Goal: Task Accomplishment & Management: Manage account settings

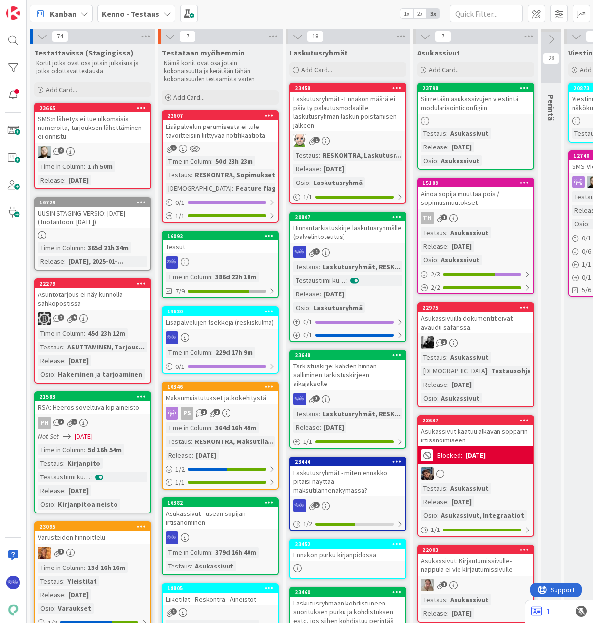
click at [139, 202] on icon at bounding box center [141, 202] width 9 height 7
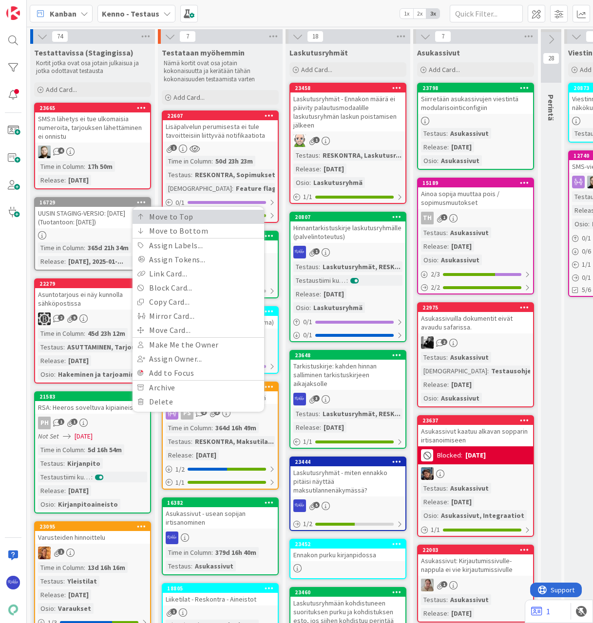
click at [165, 216] on link "Move to Top" at bounding box center [198, 217] width 132 height 14
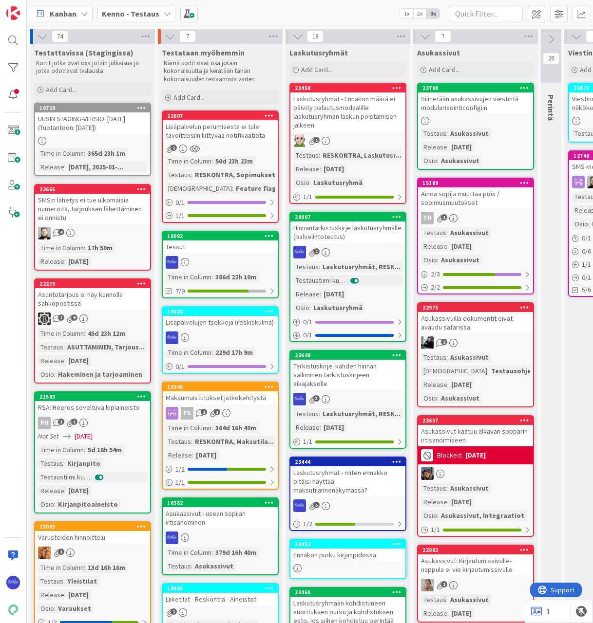
click at [102, 219] on div "SMS:n lähetys ei tue ulkomaisia numeroita, tarjouksen lähettäminen ei onnistu" at bounding box center [92, 209] width 115 height 30
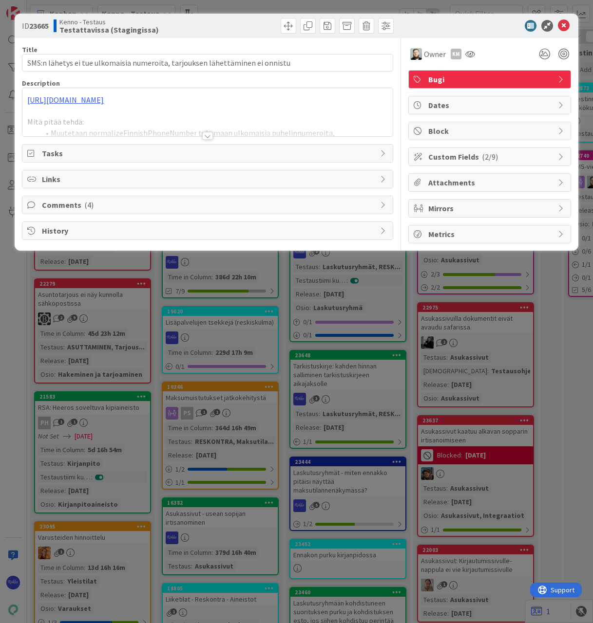
click at [204, 136] on div at bounding box center [207, 136] width 11 height 8
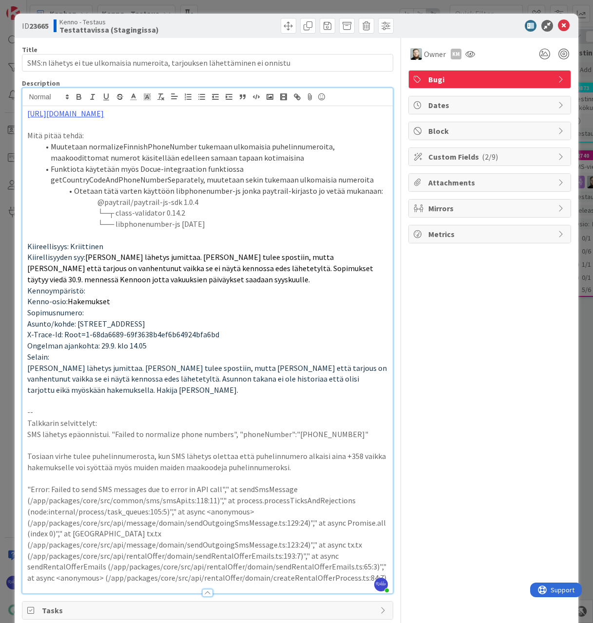
drag, startPoint x: 176, startPoint y: 112, endPoint x: 24, endPoint y: 109, distance: 152.0
click at [24, 109] on div "[URL][DOMAIN_NAME] Mitä pitää tehdä: Muutetaan normalizeFinnishPhoneNumber tuke…" at bounding box center [207, 350] width 370 height 488
copy link "[URL][DOMAIN_NAME]"
click at [563, 22] on icon at bounding box center [564, 26] width 12 height 12
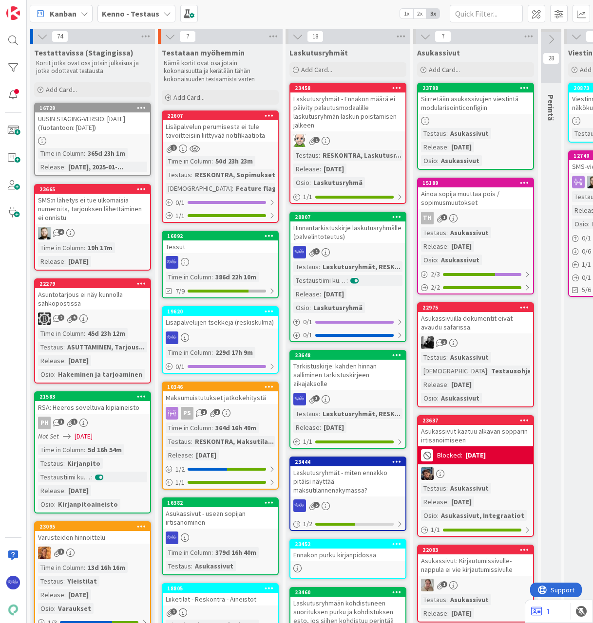
click at [132, 15] on b "Kenno - Testaus" at bounding box center [130, 14] width 57 height 10
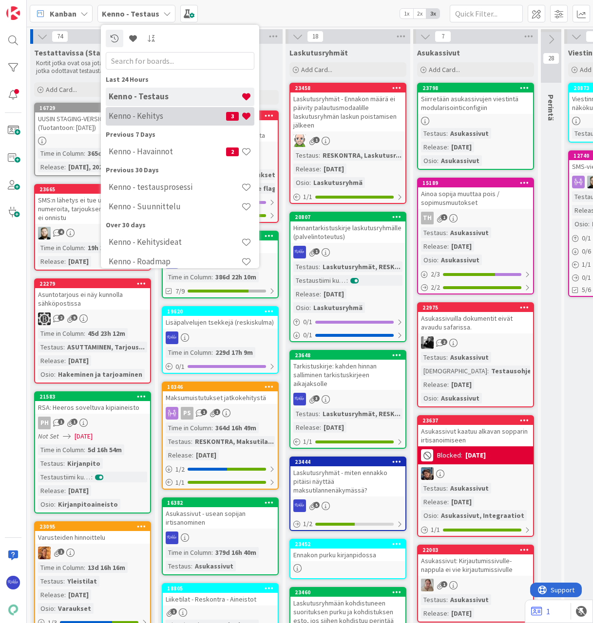
click at [143, 118] on h4 "Kenno - Kehitys" at bounding box center [167, 116] width 117 height 10
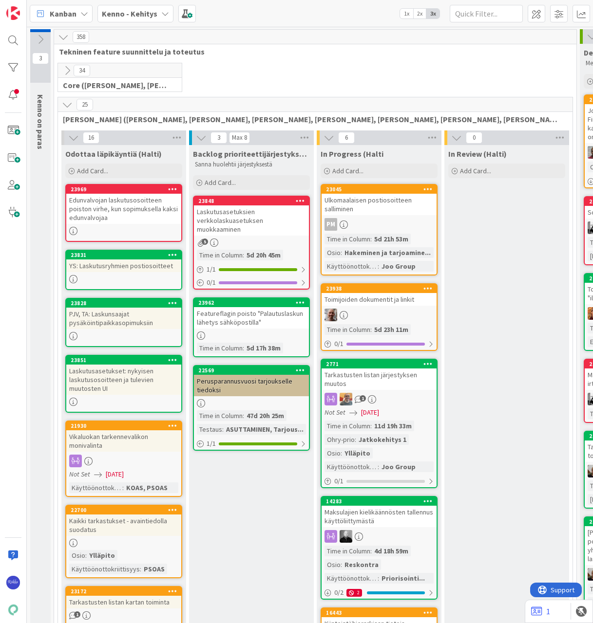
click at [63, 14] on span "Kanban" at bounding box center [63, 14] width 27 height 12
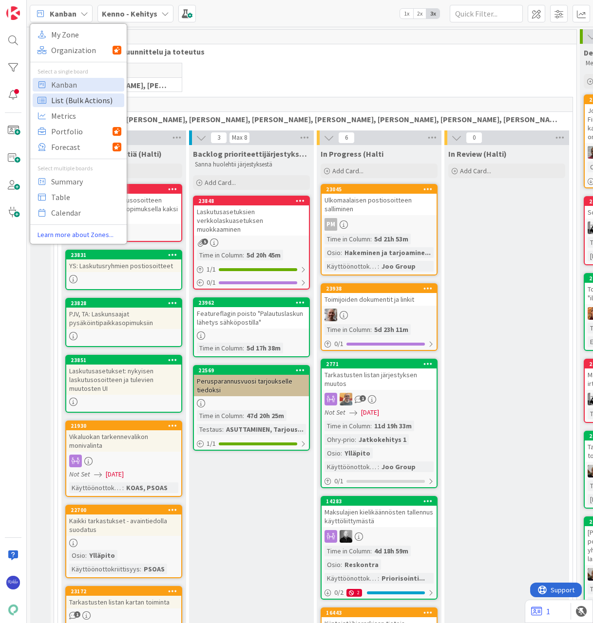
click at [72, 98] on span "List (Bulk Actions)" at bounding box center [86, 100] width 70 height 15
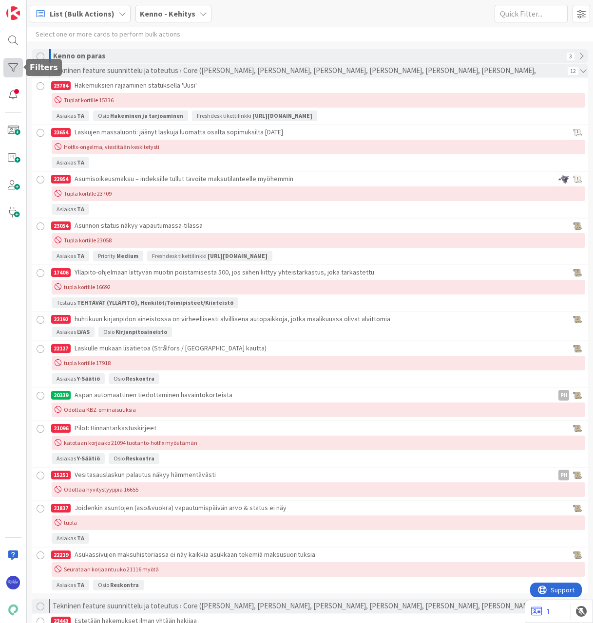
click at [6, 66] on div at bounding box center [12, 67] width 19 height 19
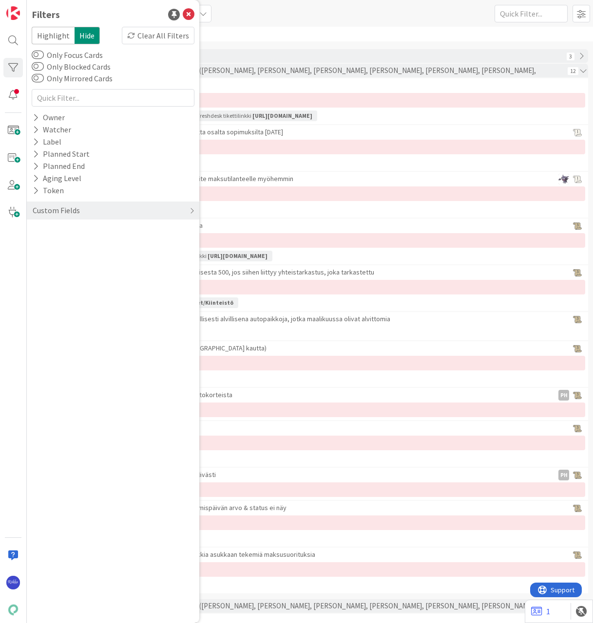
click at [300, 20] on div "List (Bulk Actions) My Zone Organization Select a single board Kanban List (Bul…" at bounding box center [310, 13] width 566 height 27
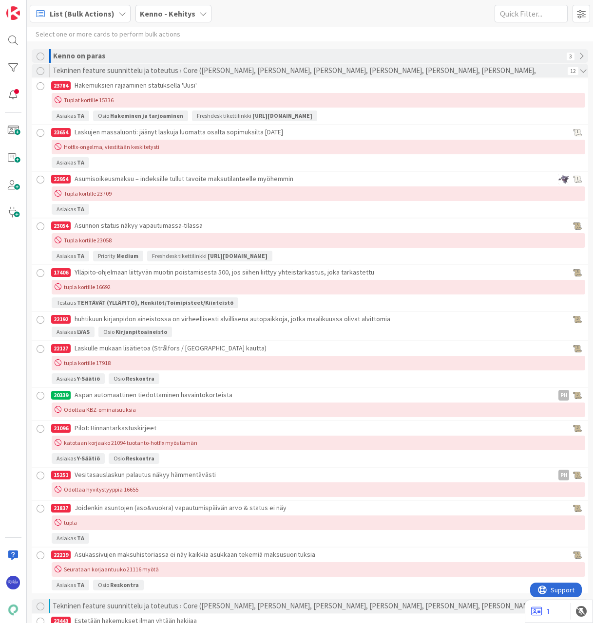
click at [93, 14] on span "List (Bulk Actions)" at bounding box center [82, 14] width 65 height 12
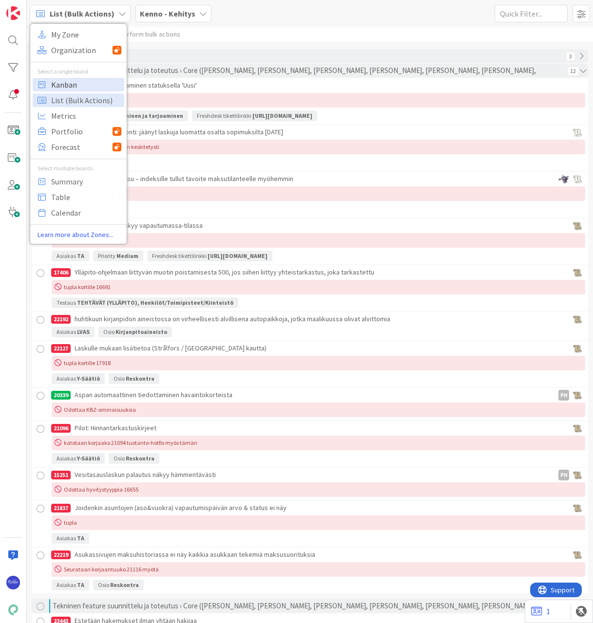
click at [73, 88] on span "Kanban" at bounding box center [86, 84] width 70 height 15
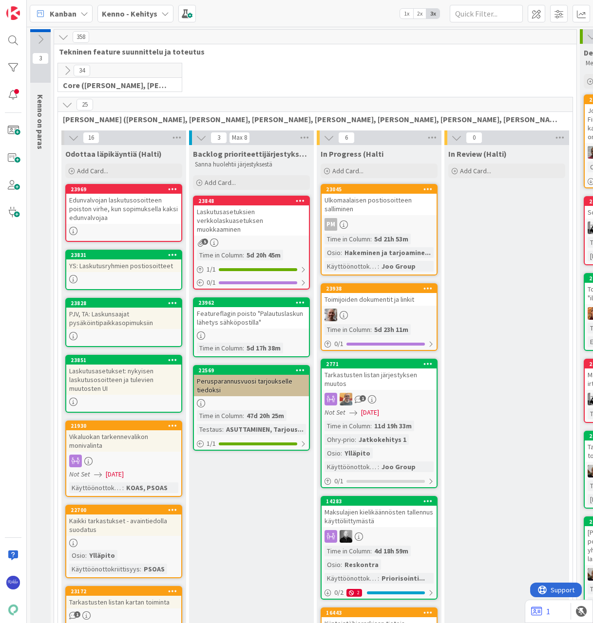
click at [151, 12] on b "Kenno - Kehitys" at bounding box center [130, 14] width 56 height 10
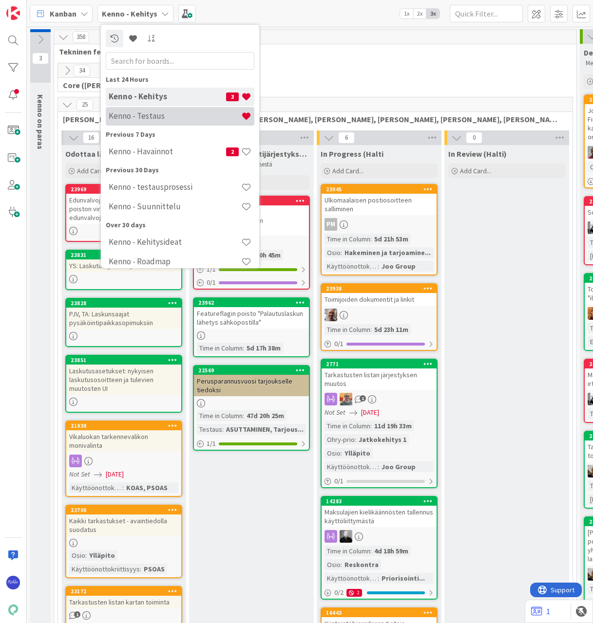
click at [164, 119] on h4 "Kenno - Testaus" at bounding box center [175, 116] width 132 height 10
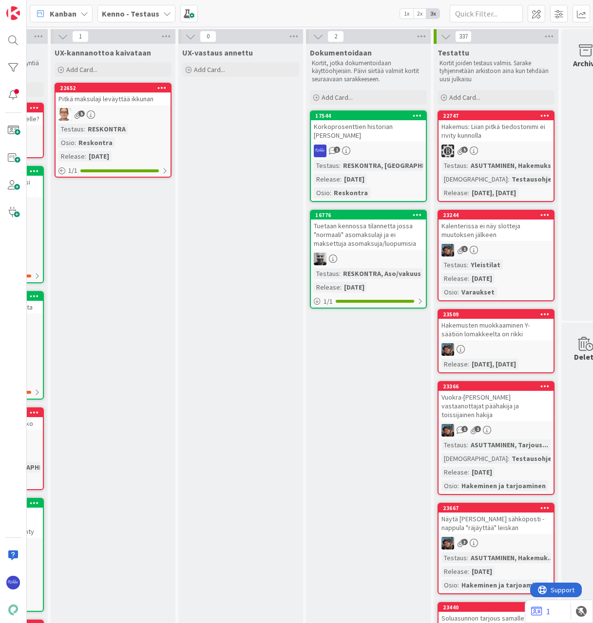
scroll to position [0, 812]
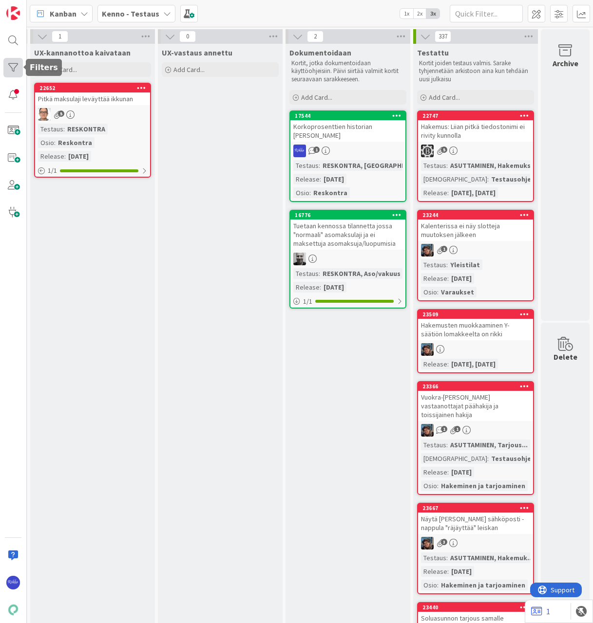
click at [11, 68] on div at bounding box center [12, 67] width 19 height 19
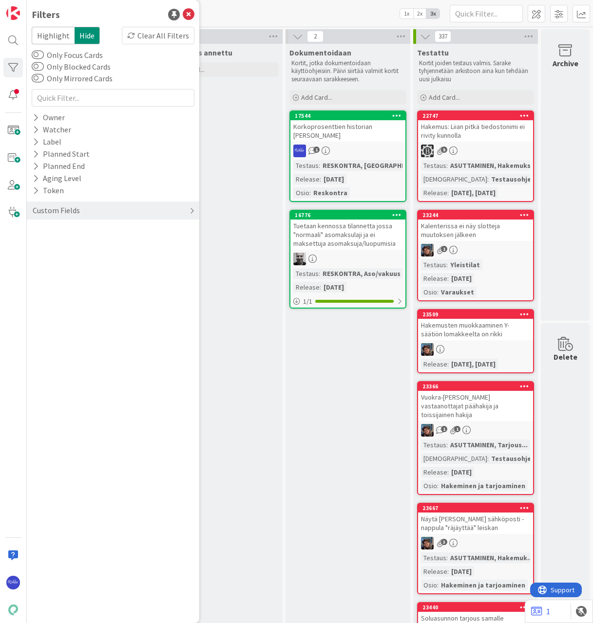
click at [60, 208] on div "Custom Fields" at bounding box center [56, 211] width 49 height 12
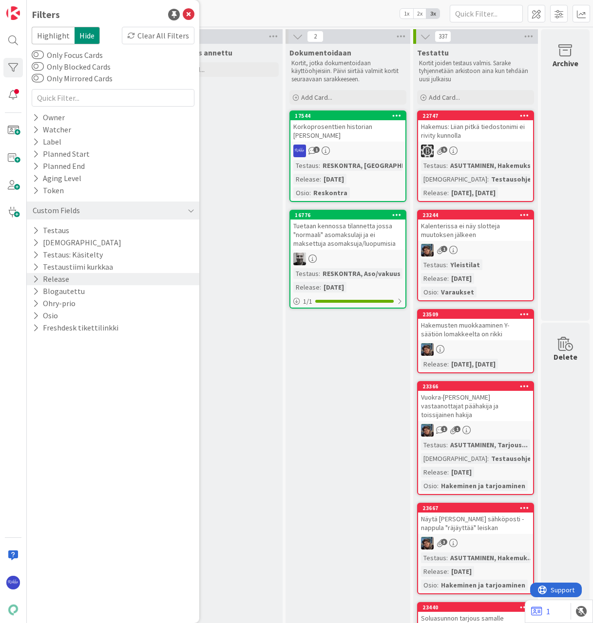
click at [37, 277] on icon at bounding box center [36, 279] width 6 height 8
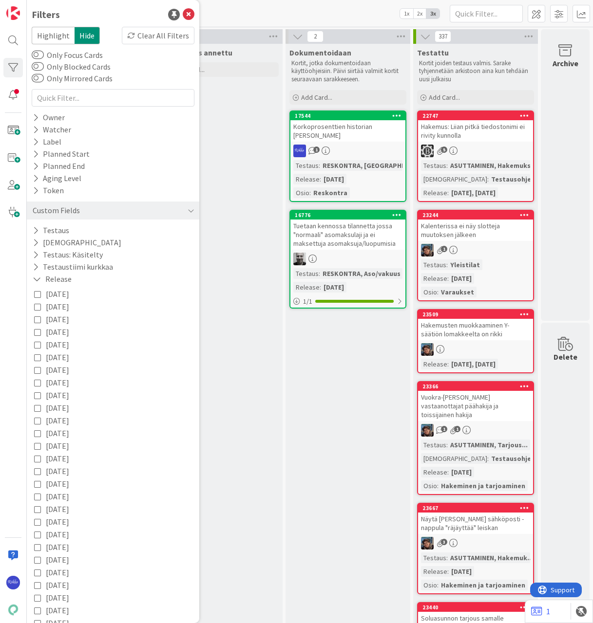
click at [36, 382] on icon at bounding box center [37, 382] width 7 height 7
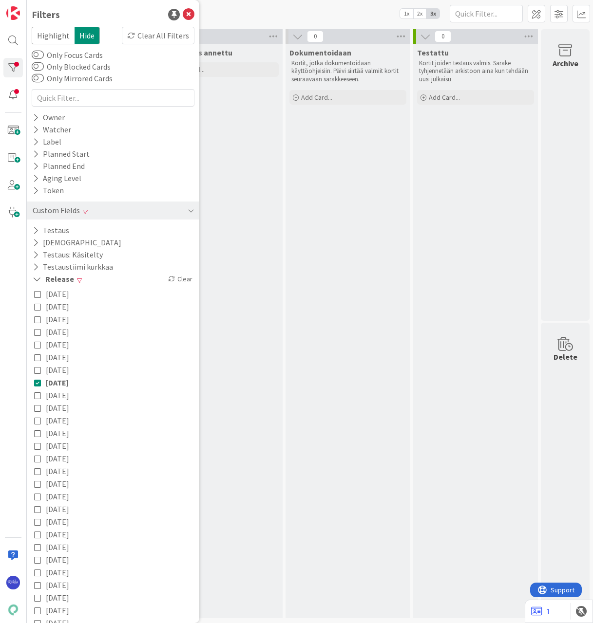
click at [37, 371] on icon at bounding box center [37, 370] width 7 height 7
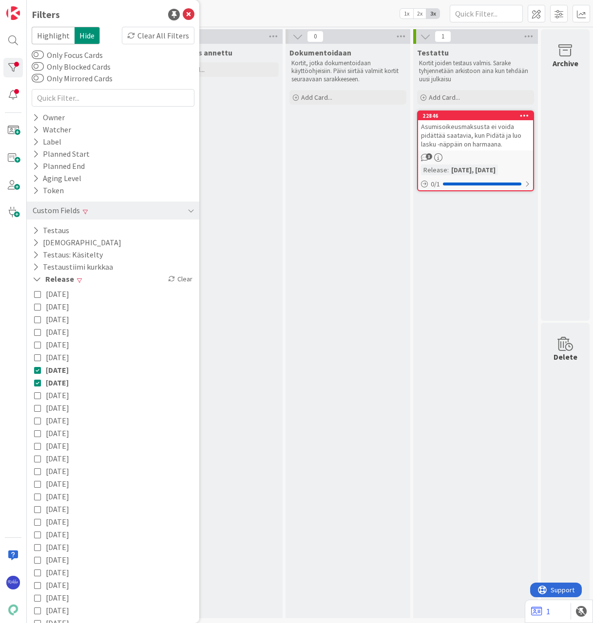
click at [38, 358] on icon at bounding box center [37, 357] width 7 height 7
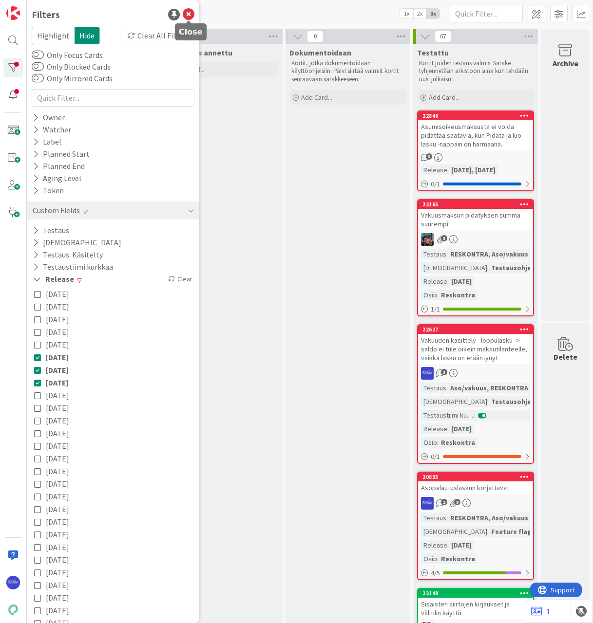
click at [187, 13] on icon at bounding box center [189, 15] width 12 height 12
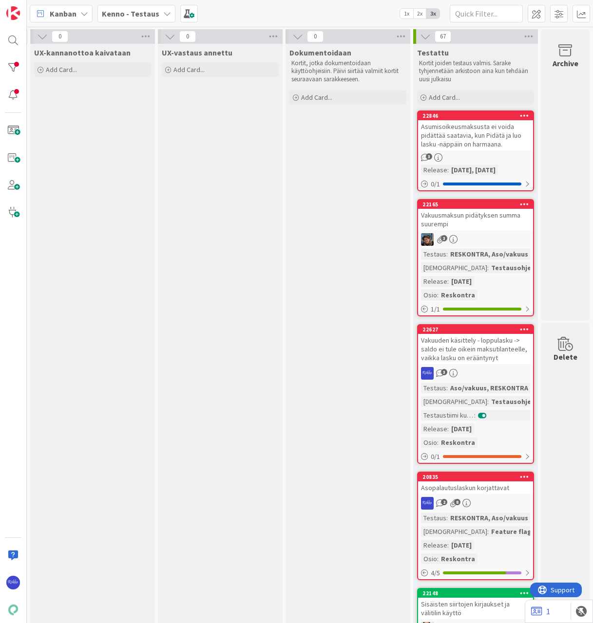
click at [63, 5] on div "Kanban" at bounding box center [61, 14] width 63 height 18
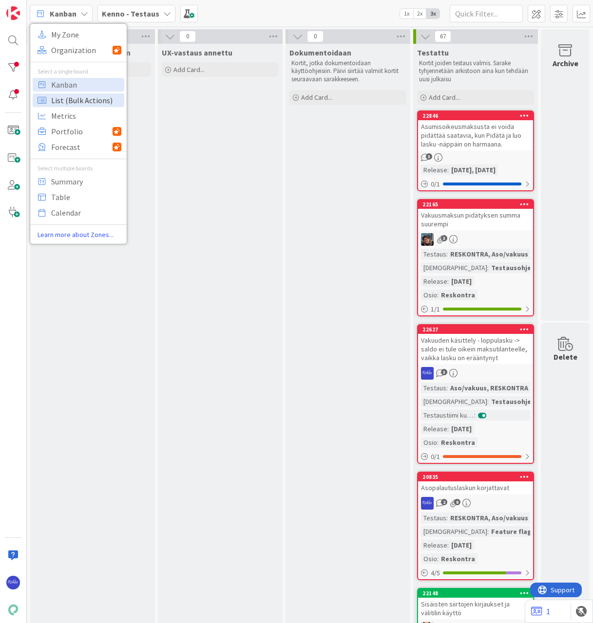
click at [75, 99] on span "List (Bulk Actions)" at bounding box center [86, 100] width 70 height 15
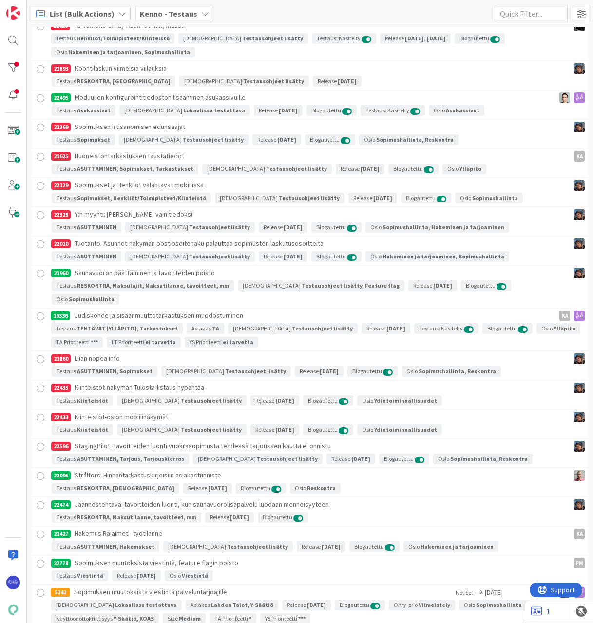
scroll to position [773, 0]
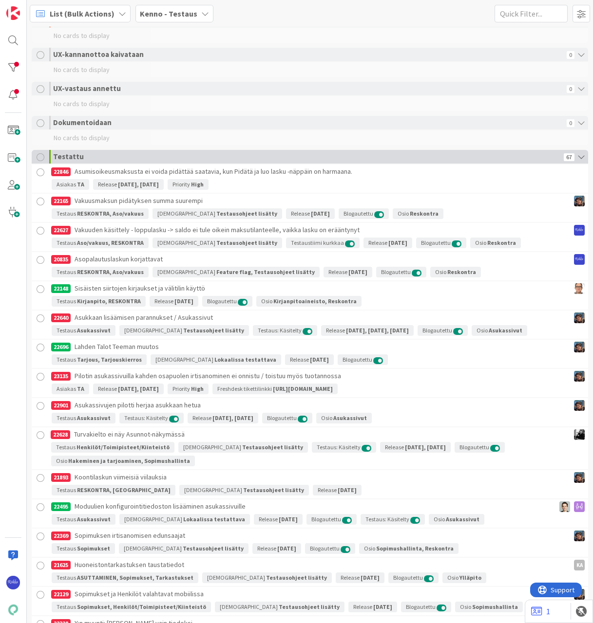
click at [38, 161] on div at bounding box center [41, 157] width 8 height 8
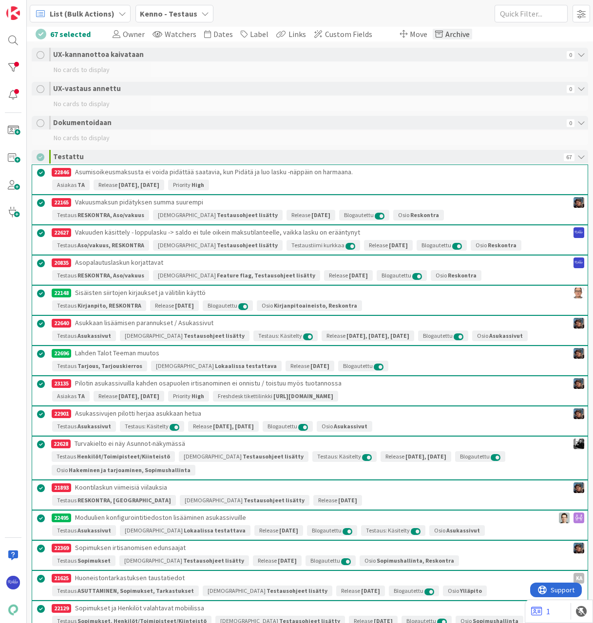
click at [445, 34] on span "Archive" at bounding box center [457, 34] width 24 height 10
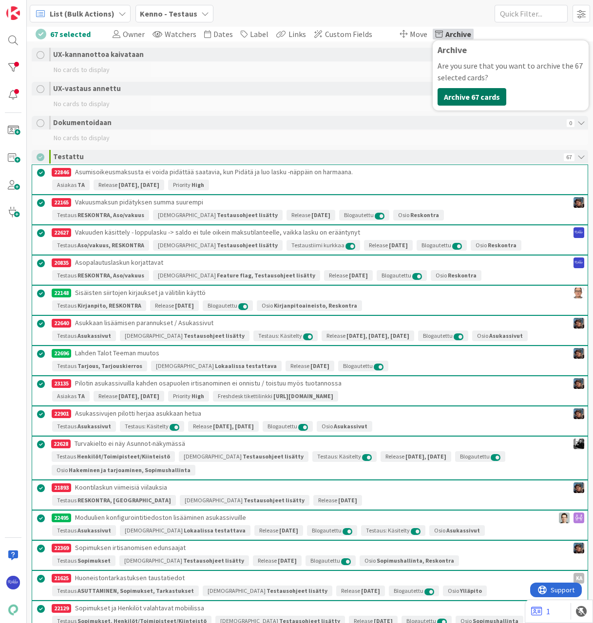
click at [462, 95] on button "Archive 67 cards" at bounding box center [471, 97] width 69 height 18
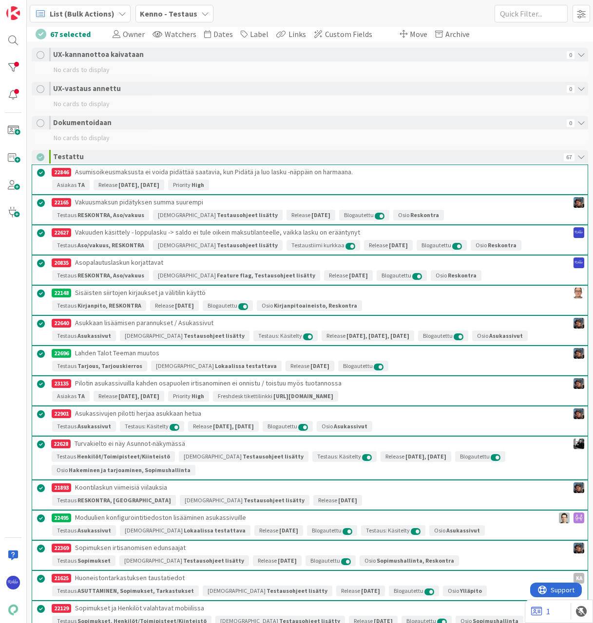
scroll to position [367, 0]
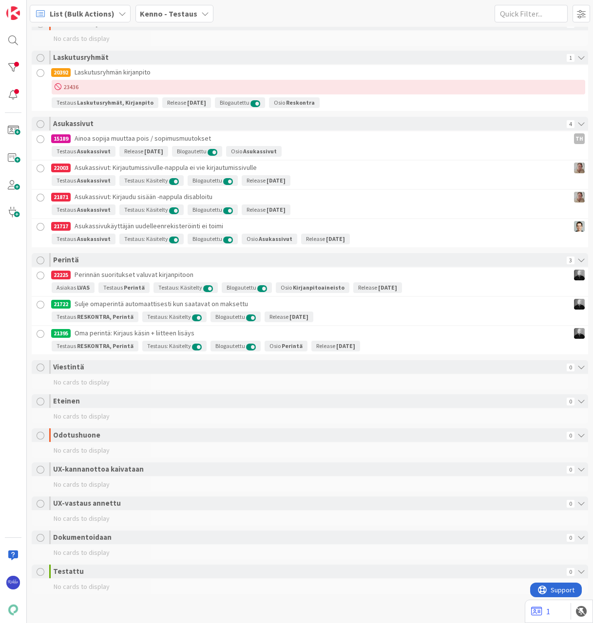
click at [94, 11] on span "List (Bulk Actions)" at bounding box center [82, 14] width 65 height 12
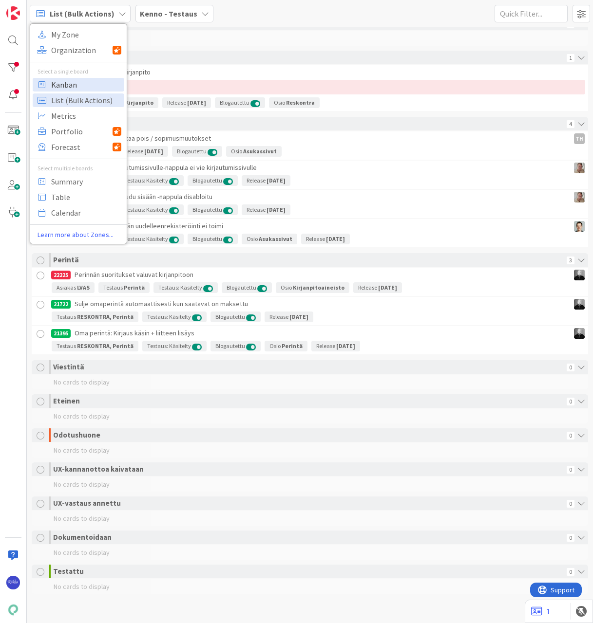
click at [76, 82] on span "Kanban" at bounding box center [86, 84] width 70 height 15
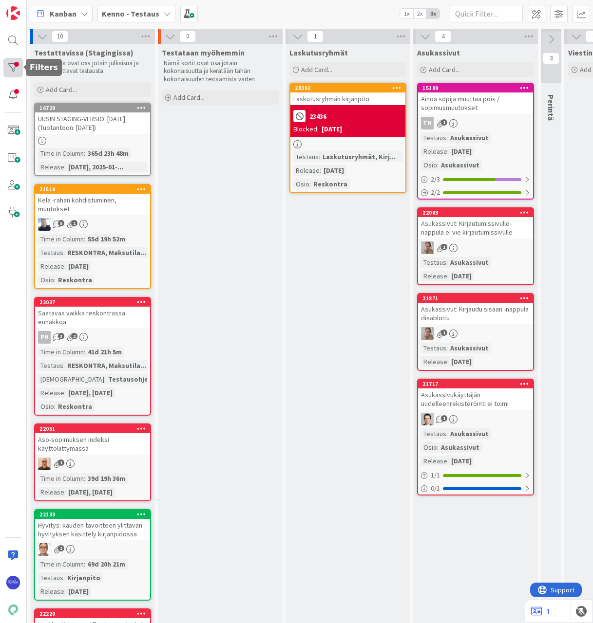
click at [13, 67] on div at bounding box center [12, 67] width 19 height 19
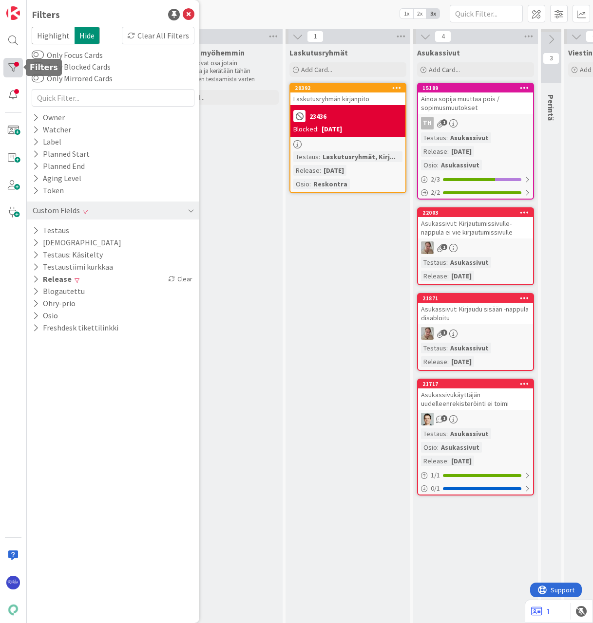
click at [14, 65] on div at bounding box center [12, 67] width 19 height 19
click at [187, 11] on icon at bounding box center [189, 15] width 12 height 12
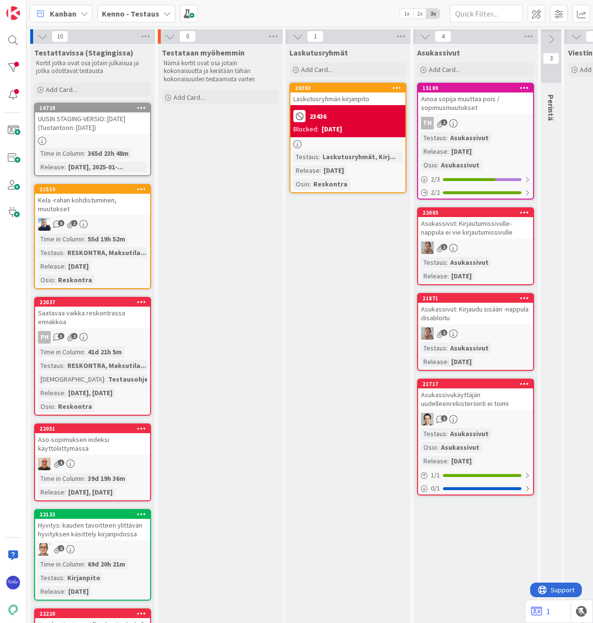
click at [141, 188] on icon at bounding box center [141, 189] width 9 height 7
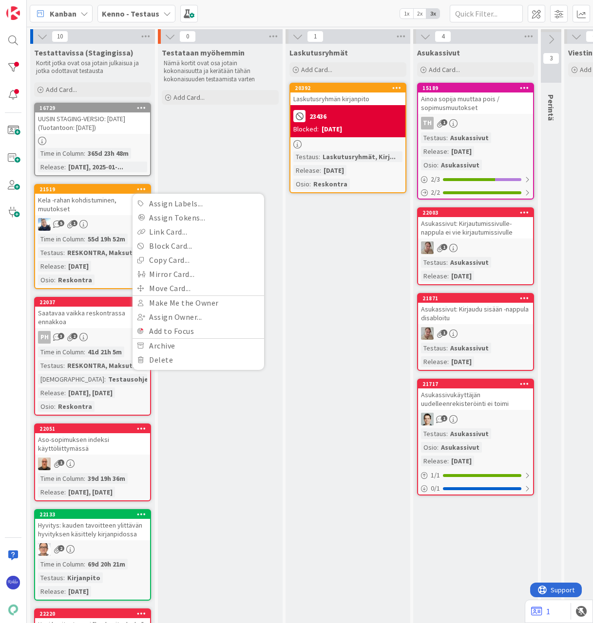
click at [207, 157] on div "Testataan myöhemmin Nämä kortit ovat osa jotain kokonaisuutta ja kerätään tähän…" at bounding box center [220, 627] width 125 height 1167
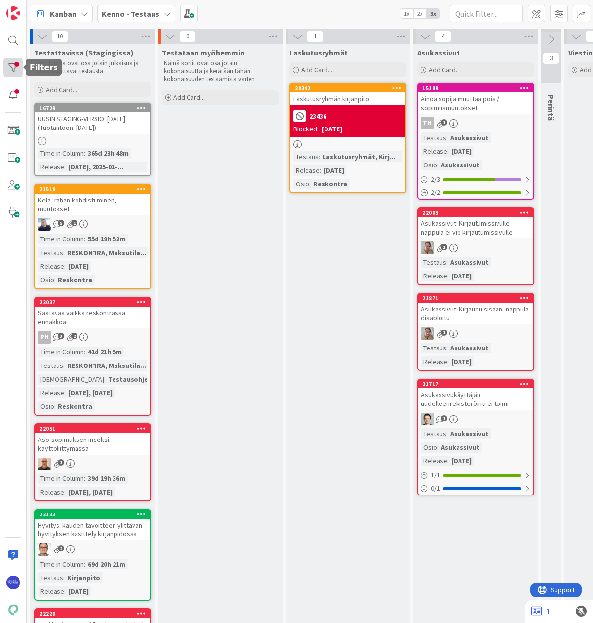
click at [8, 68] on div at bounding box center [12, 67] width 19 height 19
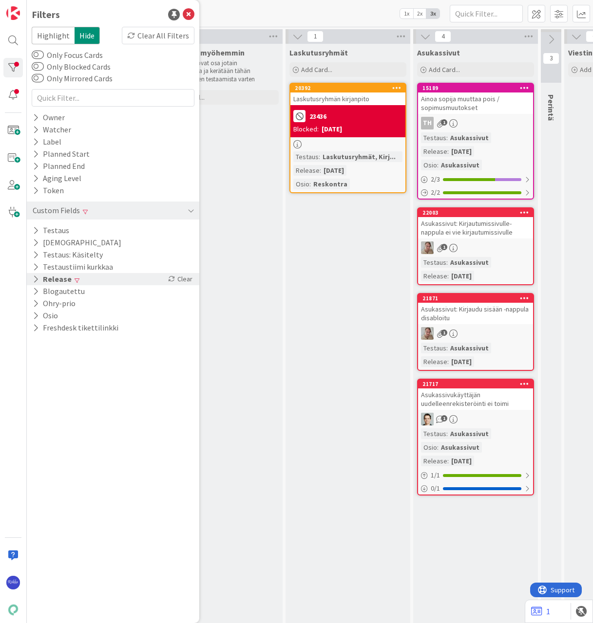
click at [36, 280] on icon at bounding box center [36, 279] width 6 height 8
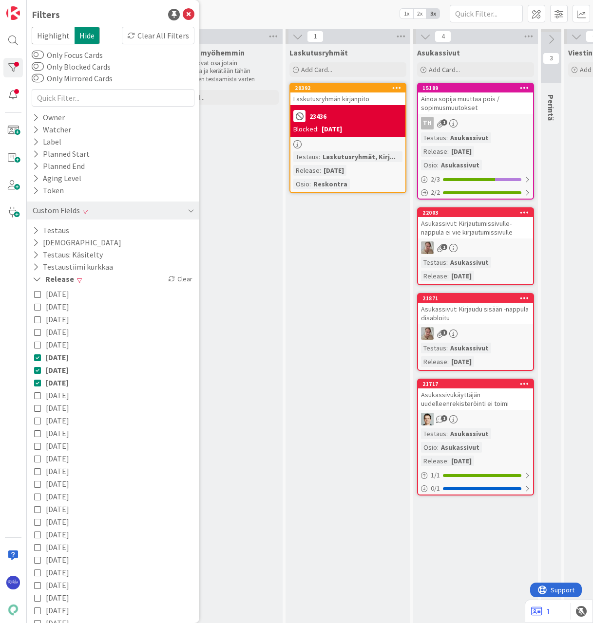
click at [36, 398] on icon at bounding box center [37, 395] width 7 height 7
drag, startPoint x: 39, startPoint y: 409, endPoint x: 37, endPoint y: 422, distance: 13.5
click at [38, 410] on icon at bounding box center [37, 408] width 7 height 7
click at [36, 419] on icon at bounding box center [37, 420] width 7 height 7
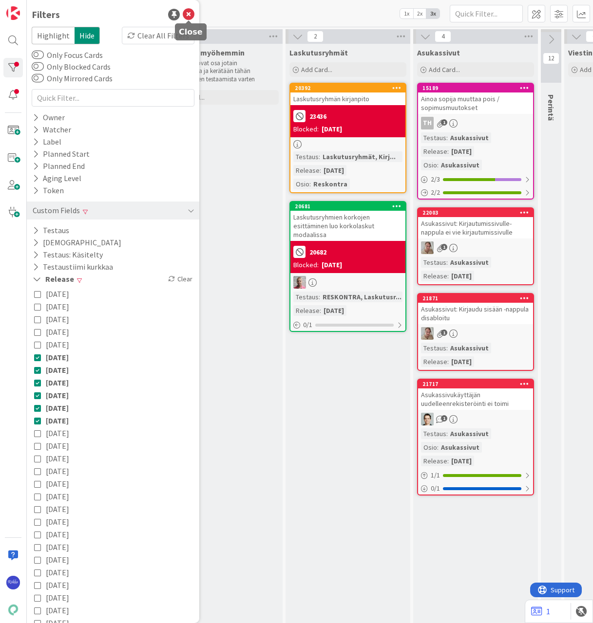
click at [187, 13] on icon at bounding box center [189, 15] width 12 height 12
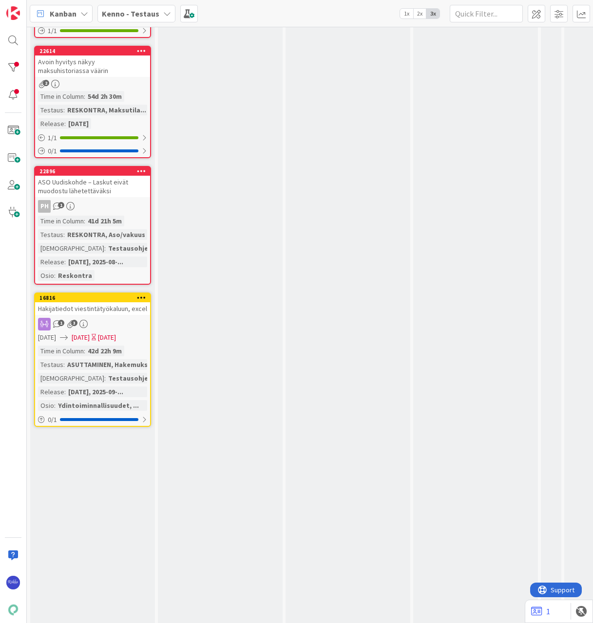
scroll to position [1169, 0]
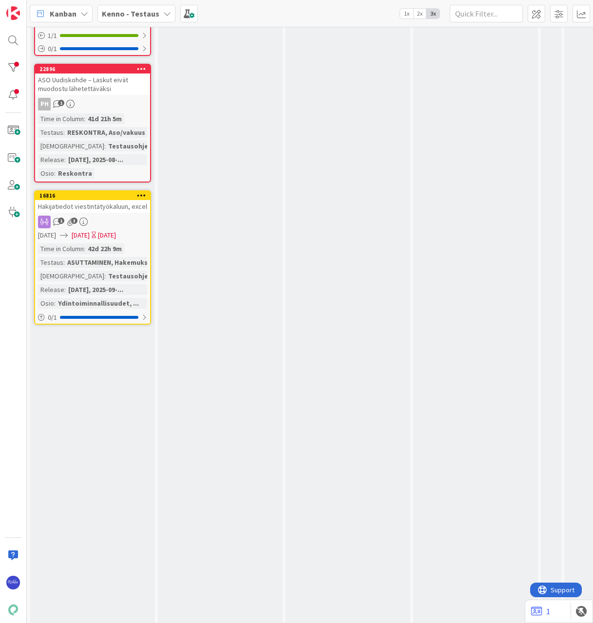
click at [140, 196] on icon at bounding box center [141, 195] width 9 height 7
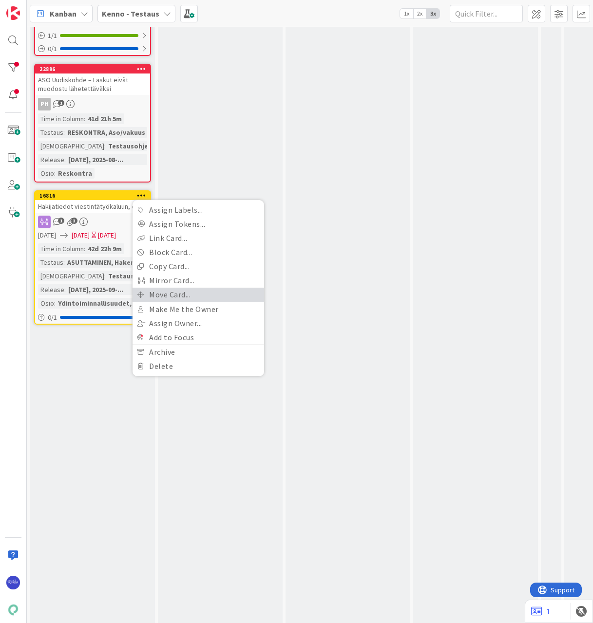
click at [193, 293] on link "Move Card..." at bounding box center [198, 295] width 132 height 14
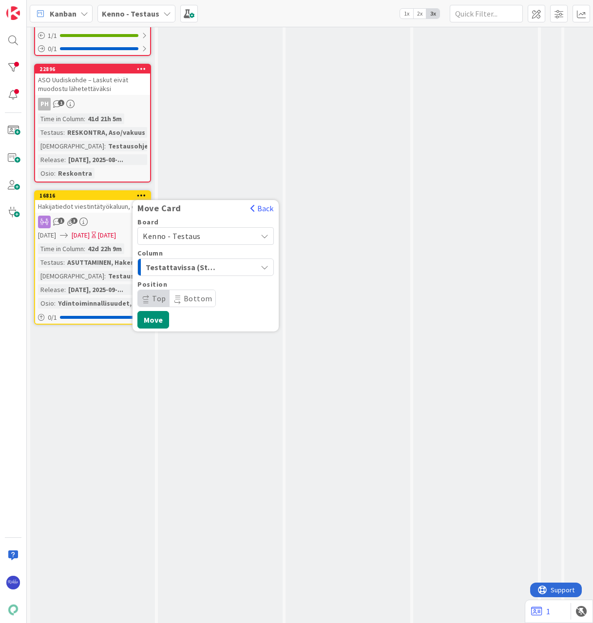
click at [196, 268] on span "Testattavissa (Stagingissa)" at bounding box center [182, 267] width 73 height 13
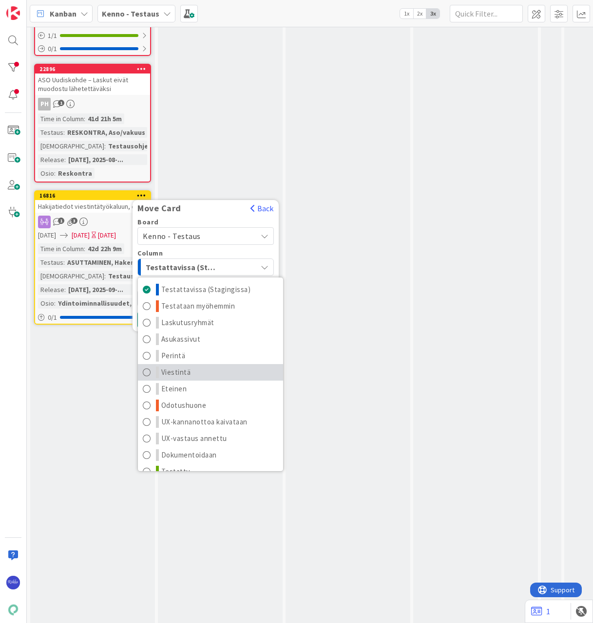
scroll to position [13, 0]
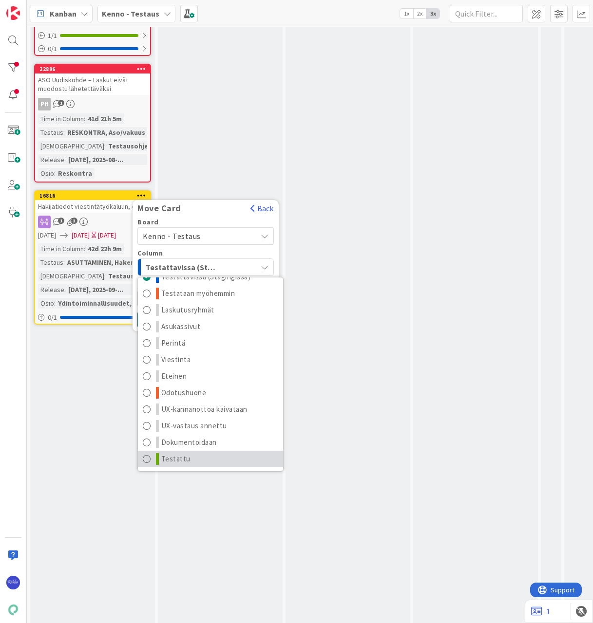
drag, startPoint x: 196, startPoint y: 457, endPoint x: 203, endPoint y: 443, distance: 15.7
click at [196, 455] on link "Testattu" at bounding box center [210, 459] width 145 height 17
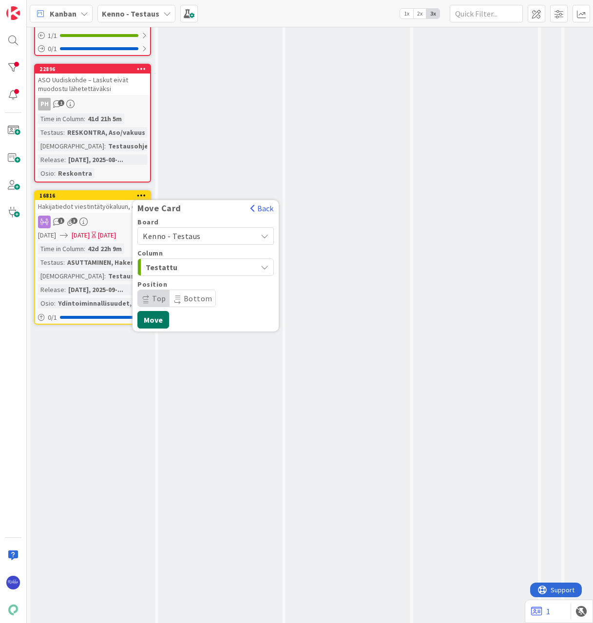
click at [159, 318] on button "Move" at bounding box center [153, 320] width 32 height 18
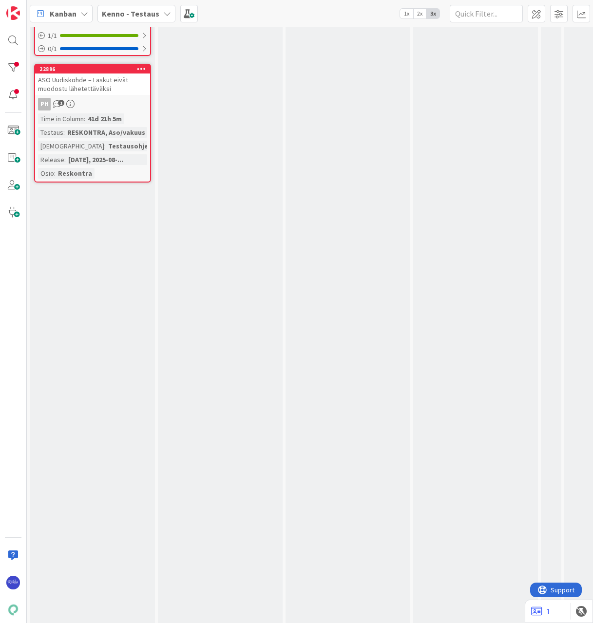
scroll to position [994, 0]
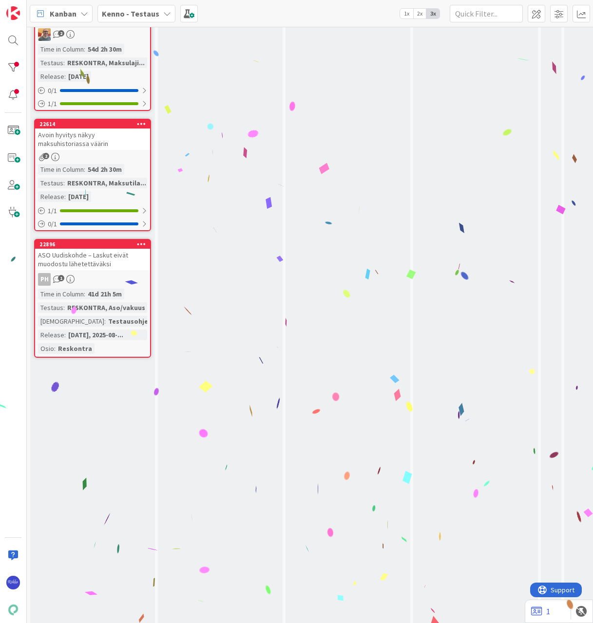
click at [140, 242] on icon at bounding box center [141, 244] width 9 height 7
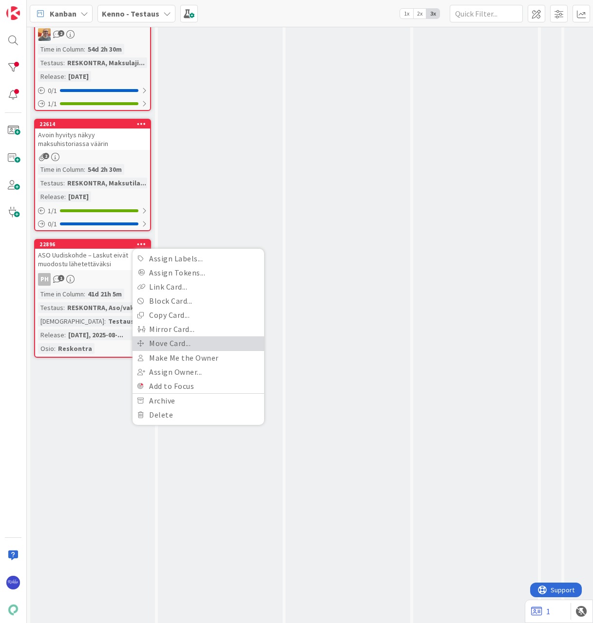
click at [184, 343] on link "Move Card..." at bounding box center [198, 344] width 132 height 14
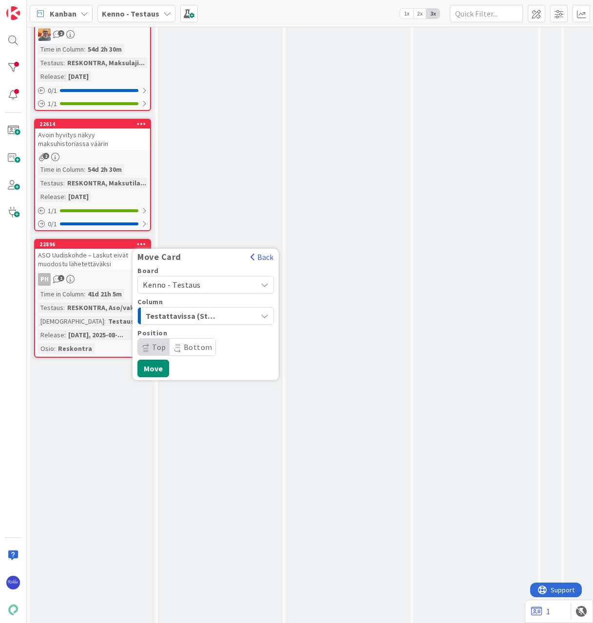
click at [184, 315] on span "Testattavissa (Stagingissa)" at bounding box center [182, 316] width 73 height 13
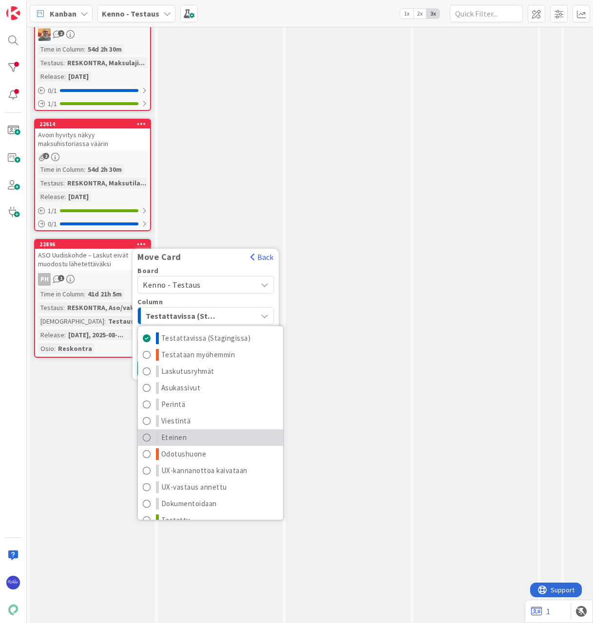
scroll to position [13, 0]
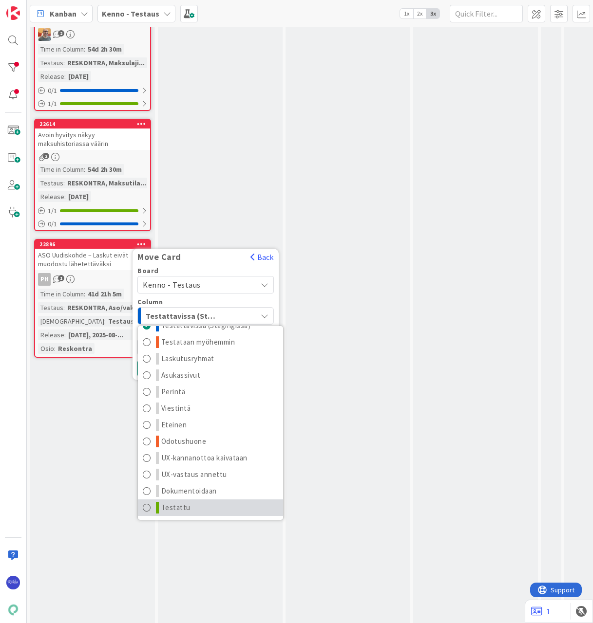
drag, startPoint x: 201, startPoint y: 506, endPoint x: 198, endPoint y: 432, distance: 74.1
click at [201, 506] on link "Testattu" at bounding box center [210, 508] width 145 height 17
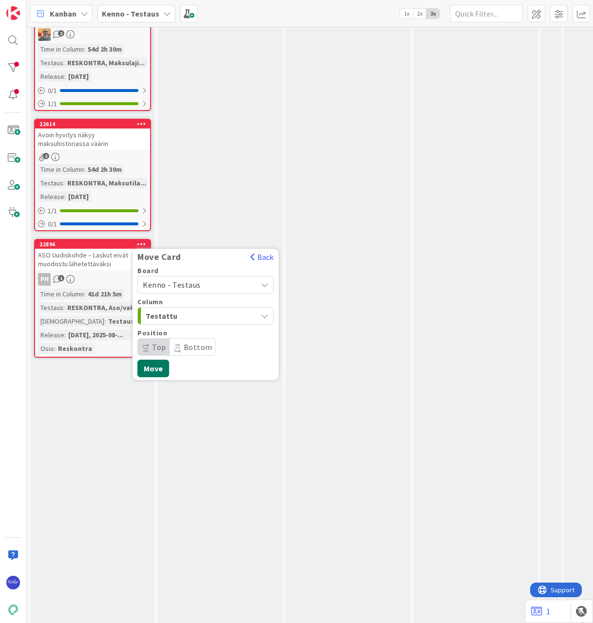
click at [157, 366] on button "Move" at bounding box center [153, 369] width 32 height 18
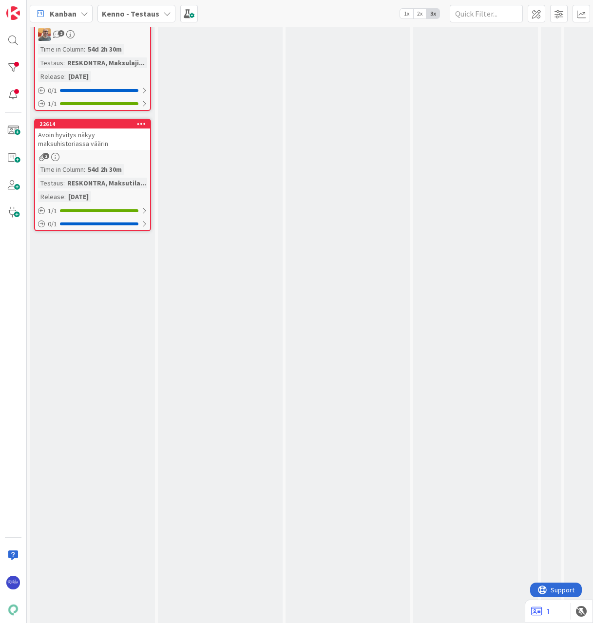
scroll to position [818, 0]
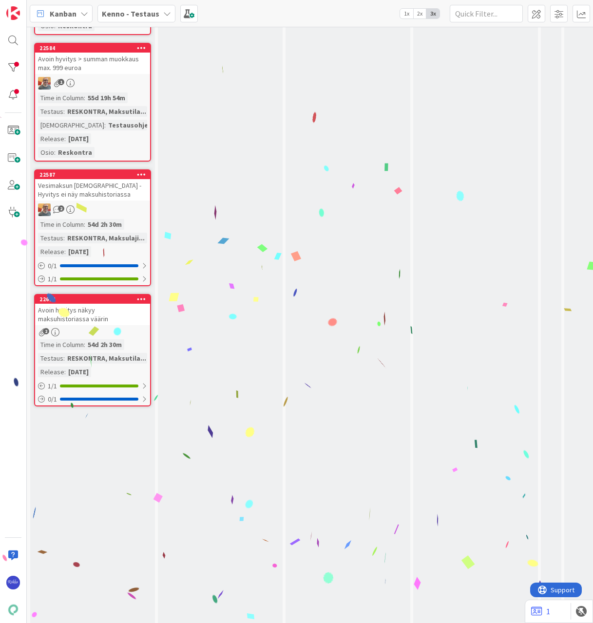
click at [144, 296] on icon at bounding box center [141, 299] width 9 height 7
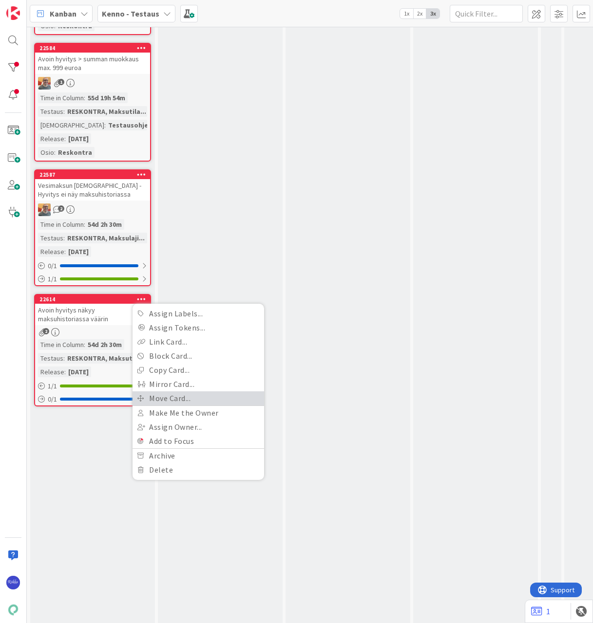
click at [193, 398] on link "Move Card..." at bounding box center [198, 399] width 132 height 14
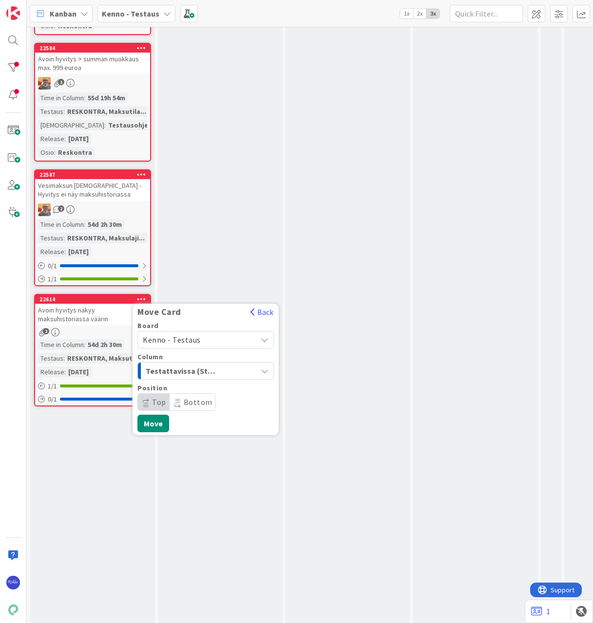
click at [210, 372] on span "Testattavissa (Stagingissa)" at bounding box center [182, 371] width 73 height 13
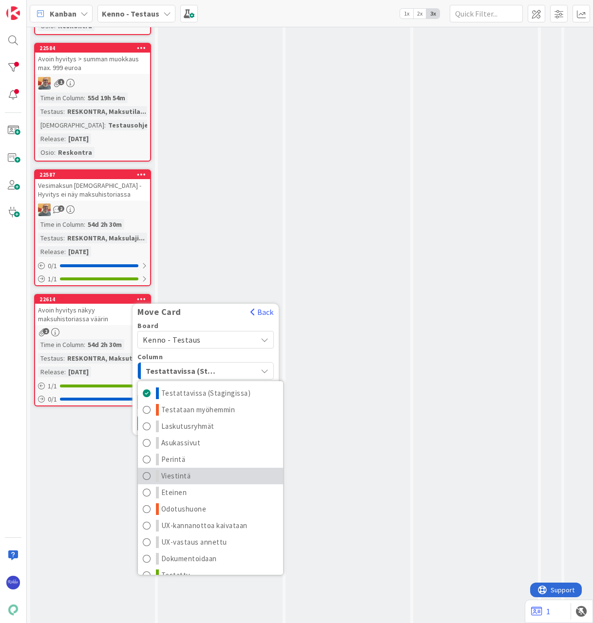
scroll to position [13, 0]
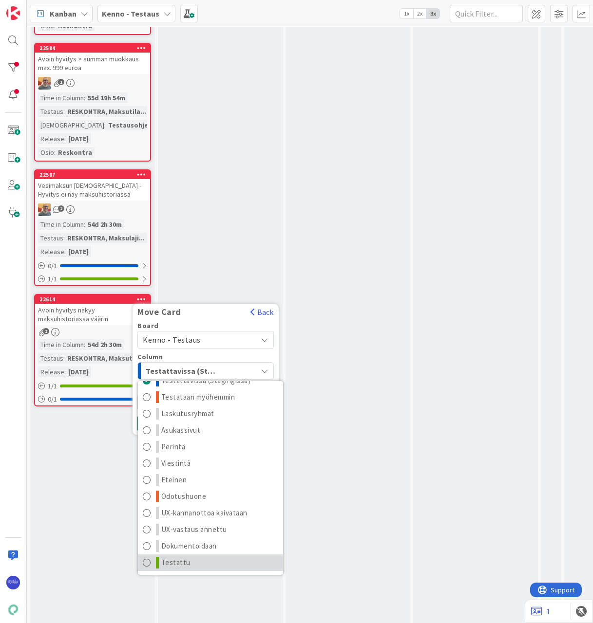
drag, startPoint x: 192, startPoint y: 562, endPoint x: 197, endPoint y: 542, distance: 20.4
click at [192, 562] on link "Testattu" at bounding box center [210, 563] width 145 height 17
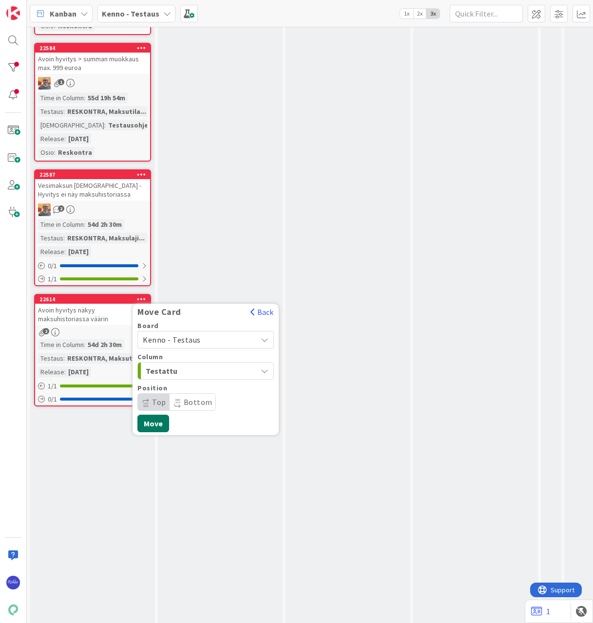
click at [158, 424] on button "Move" at bounding box center [153, 424] width 32 height 18
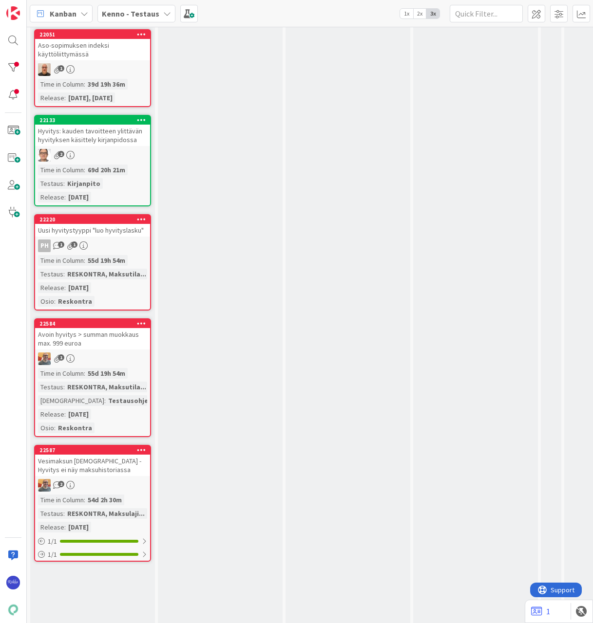
scroll to position [526, 0]
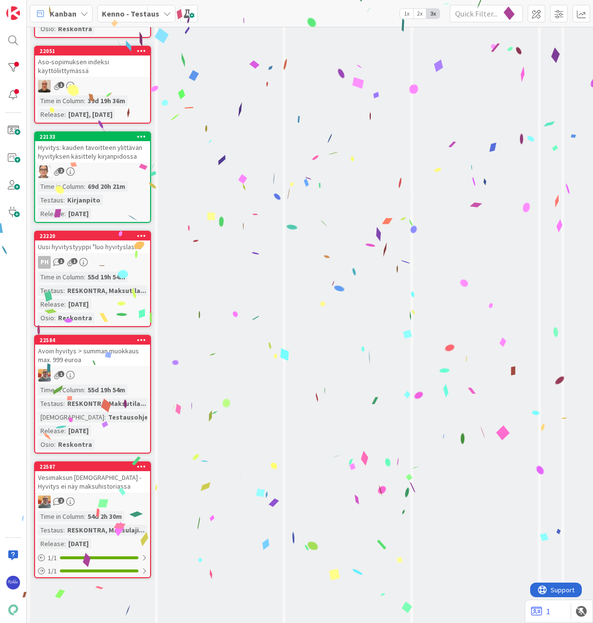
click at [140, 467] on icon at bounding box center [141, 466] width 9 height 7
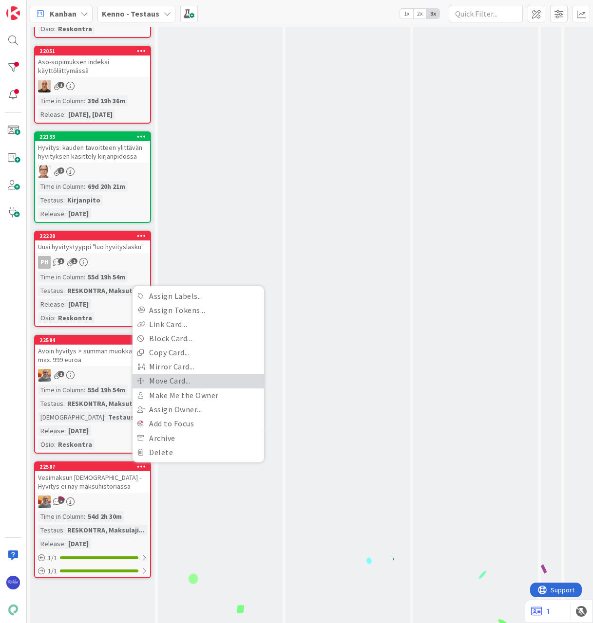
click at [204, 378] on link "Move Card..." at bounding box center [198, 381] width 132 height 14
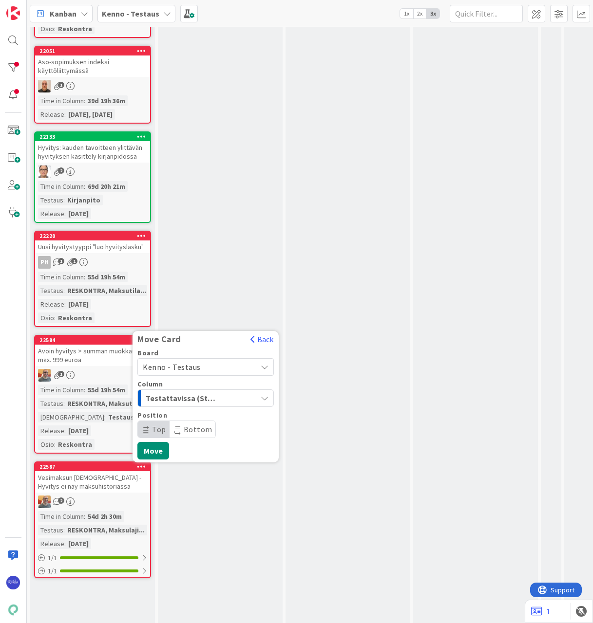
click at [247, 396] on div "Testattavissa (Stagingissa)" at bounding box center [199, 399] width 113 height 16
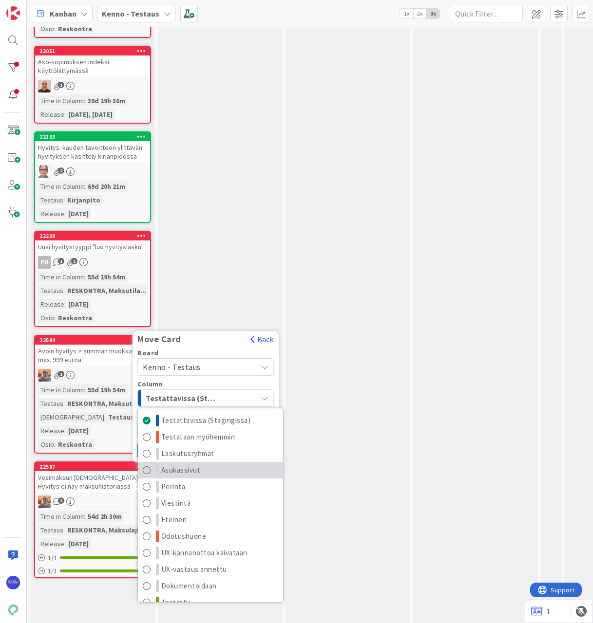
scroll to position [13, 0]
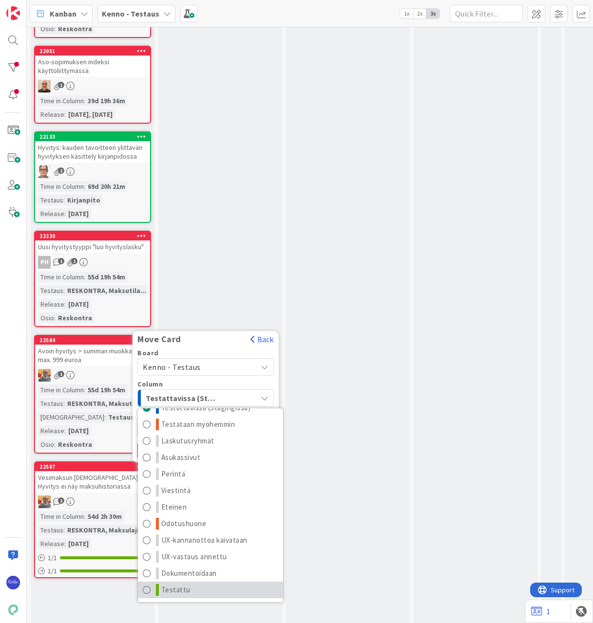
drag, startPoint x: 184, startPoint y: 590, endPoint x: 184, endPoint y: 579, distance: 11.7
click at [184, 589] on span "Testattu" at bounding box center [175, 590] width 29 height 12
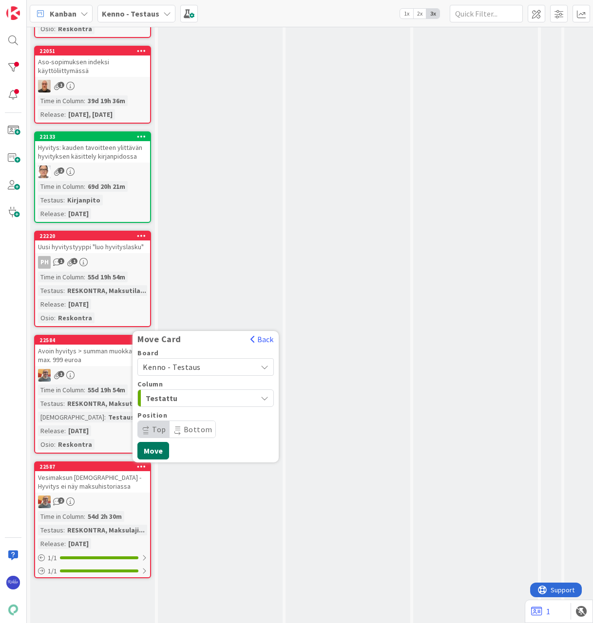
click at [155, 448] on button "Move" at bounding box center [153, 451] width 32 height 18
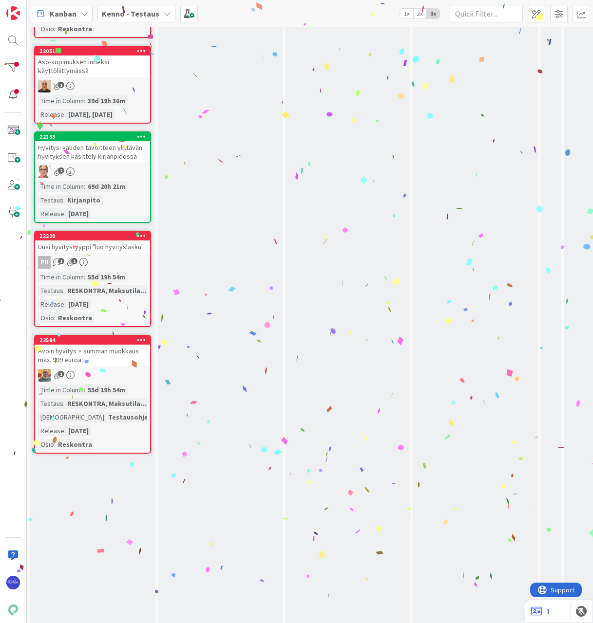
click at [143, 341] on icon at bounding box center [141, 340] width 9 height 7
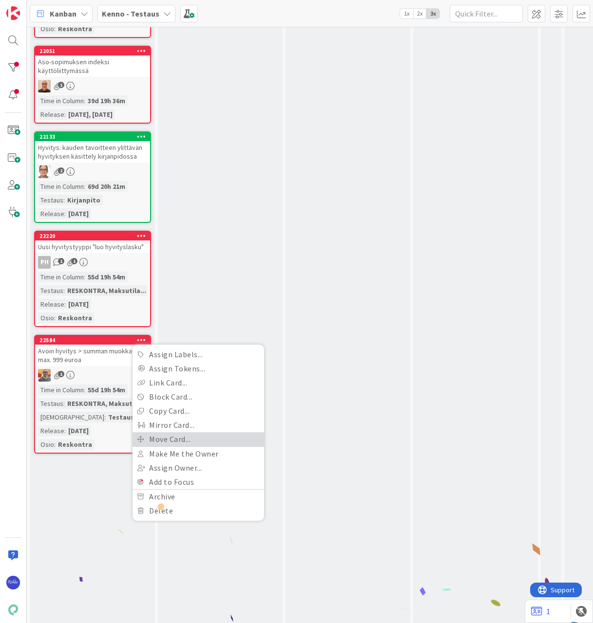
click at [198, 438] on link "Move Card..." at bounding box center [198, 440] width 132 height 14
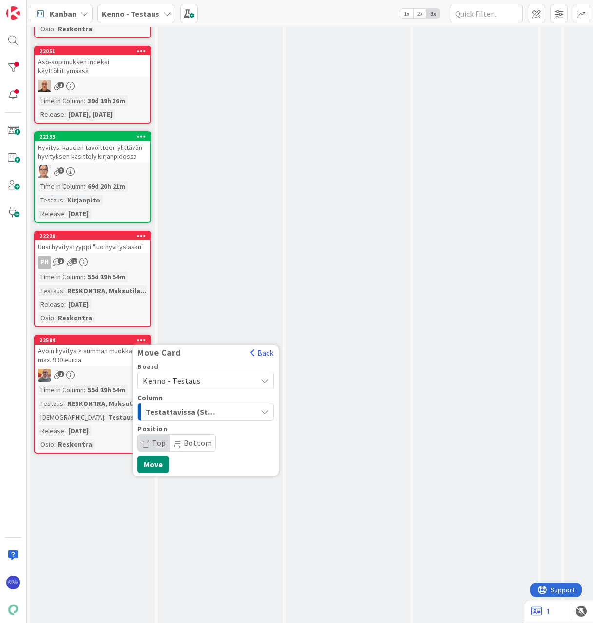
click at [206, 380] on span "Kenno - Testaus" at bounding box center [197, 381] width 109 height 14
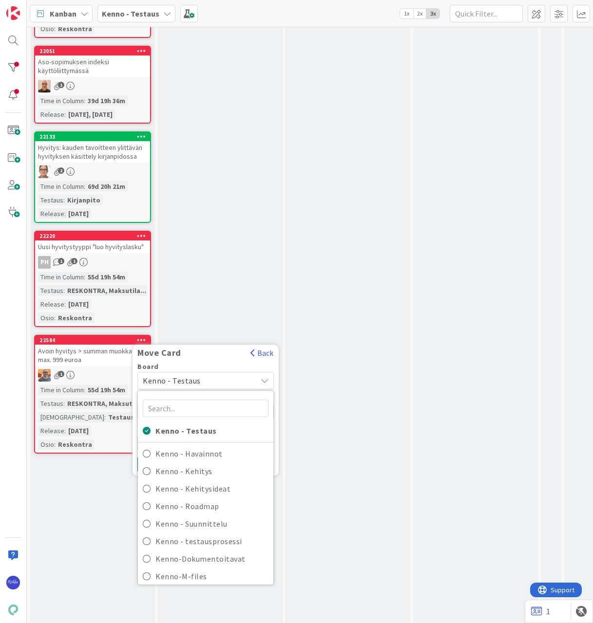
click at [209, 360] on div "Move Card Back" at bounding box center [205, 356] width 146 height 16
click at [264, 354] on button "Back" at bounding box center [262, 353] width 24 height 11
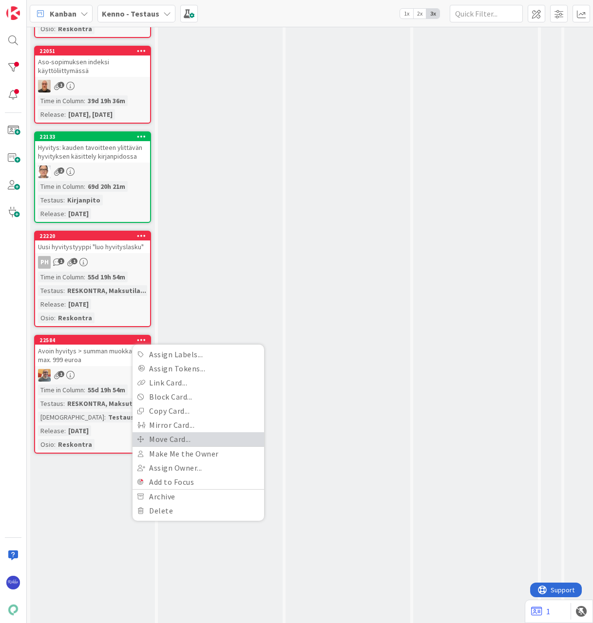
click at [192, 443] on link "Move Card..." at bounding box center [198, 440] width 132 height 14
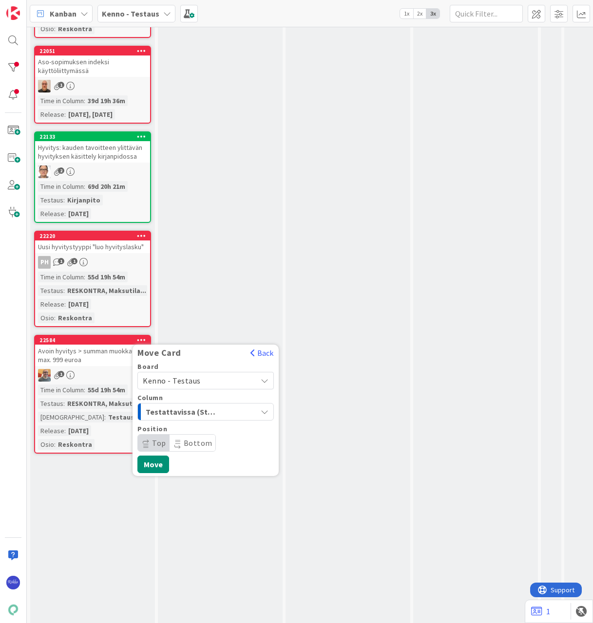
click at [227, 416] on div "Testattavissa (Stagingissa)" at bounding box center [199, 412] width 113 height 16
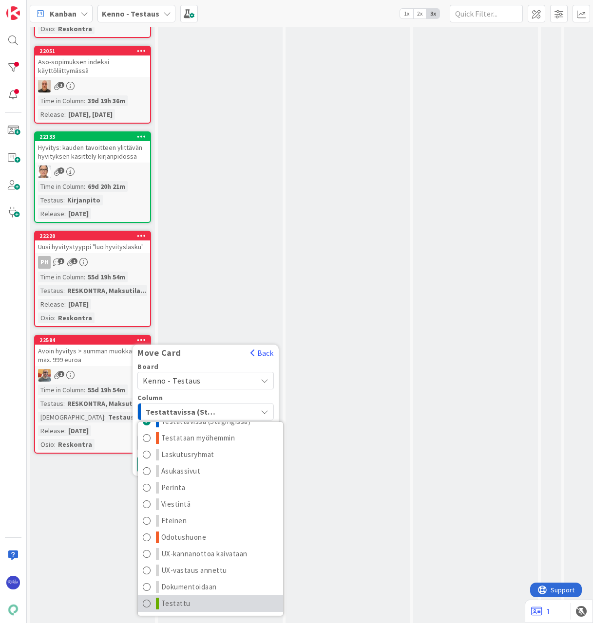
click at [186, 602] on span "Testattu" at bounding box center [175, 604] width 29 height 12
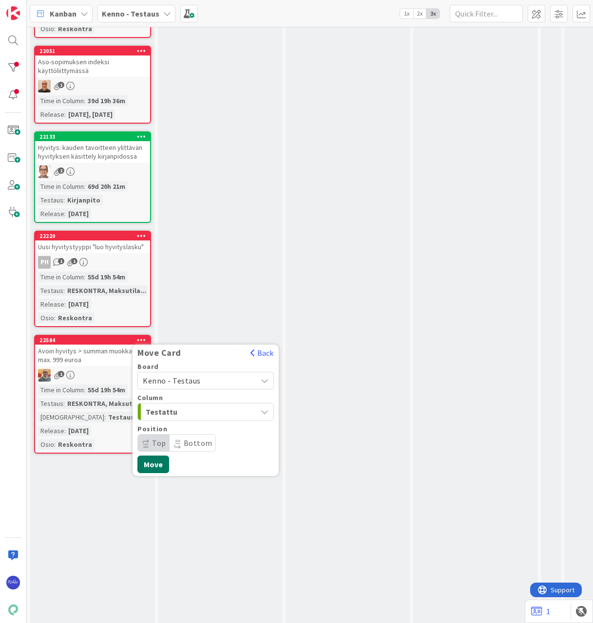
click at [159, 462] on button "Move" at bounding box center [153, 465] width 32 height 18
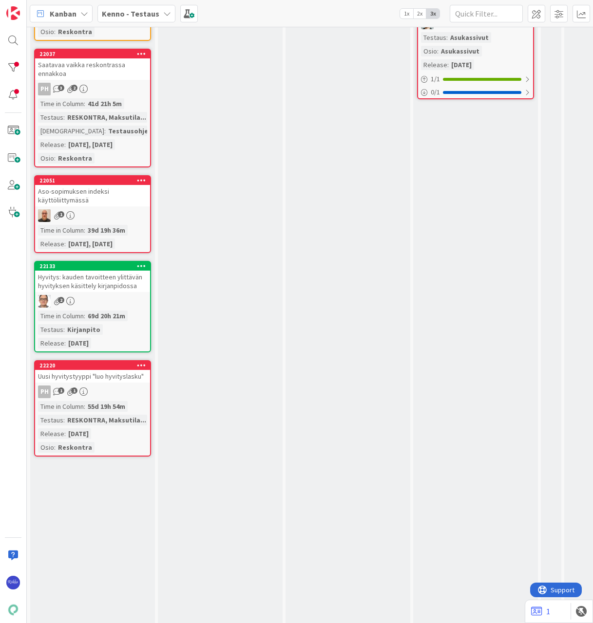
scroll to position [351, 0]
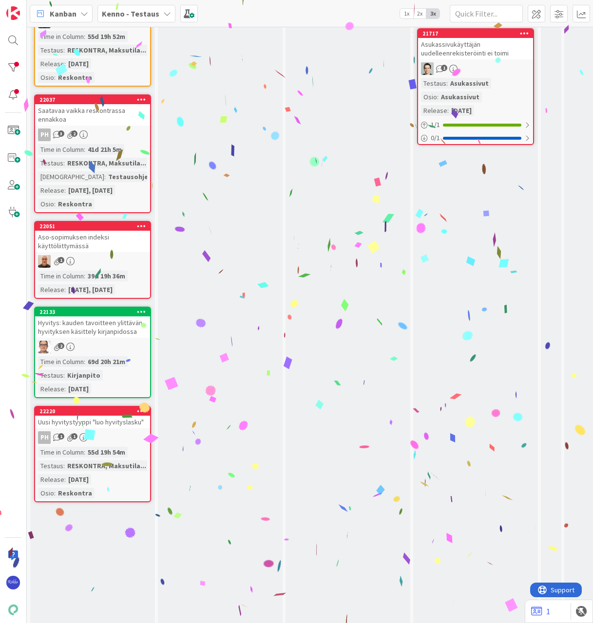
click at [142, 411] on icon at bounding box center [141, 411] width 9 height 7
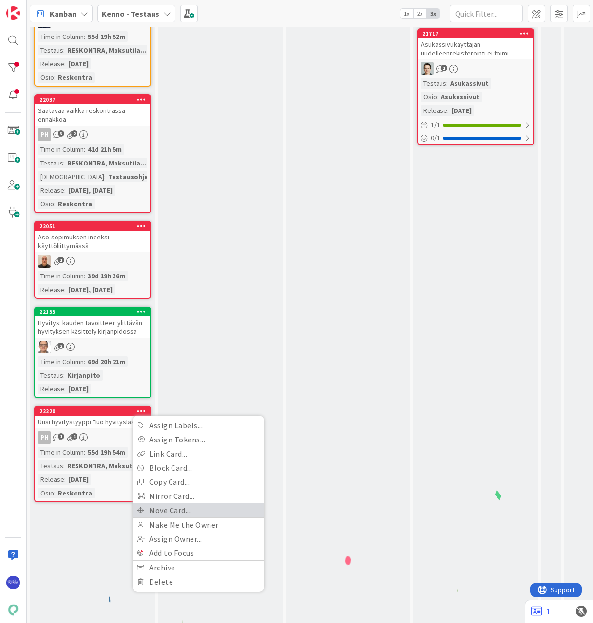
click at [163, 514] on link "Move Card..." at bounding box center [198, 511] width 132 height 14
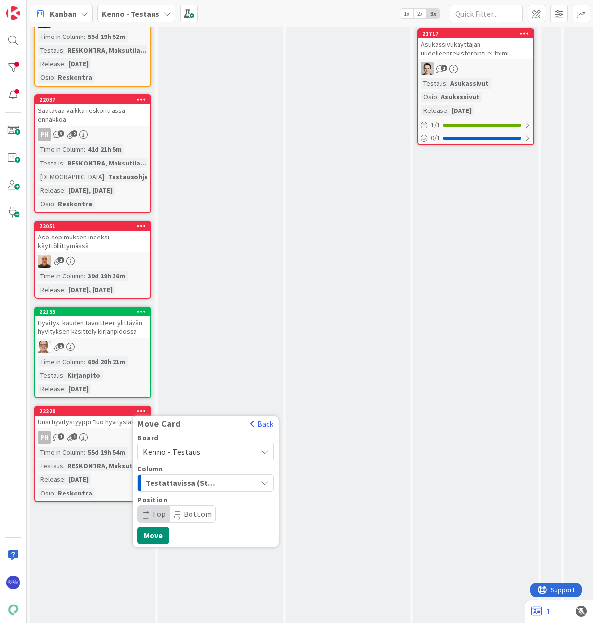
click at [174, 484] on span "Testattavissa (Stagingissa)" at bounding box center [182, 483] width 73 height 13
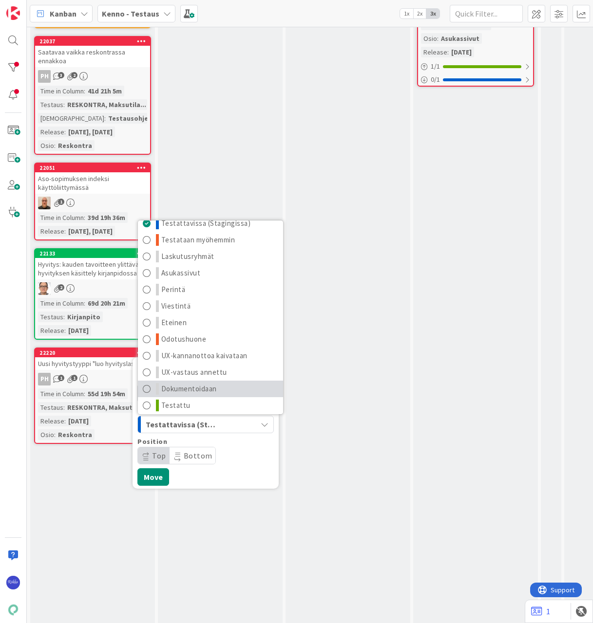
scroll to position [13, 0]
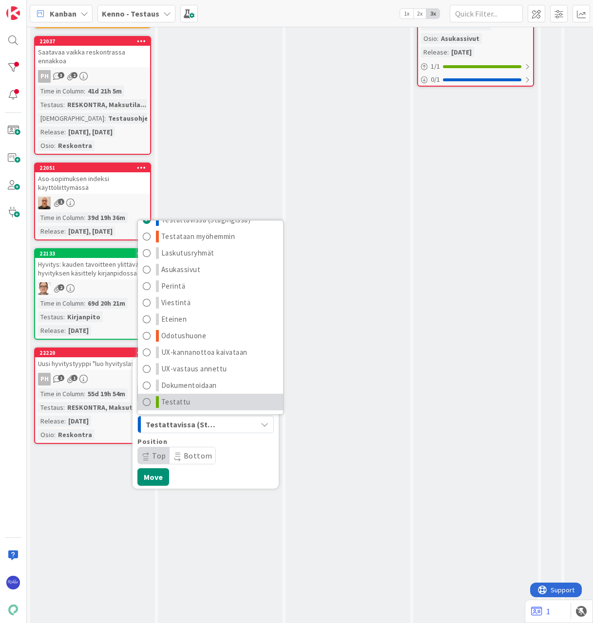
click at [207, 397] on link "Testattu" at bounding box center [210, 402] width 145 height 17
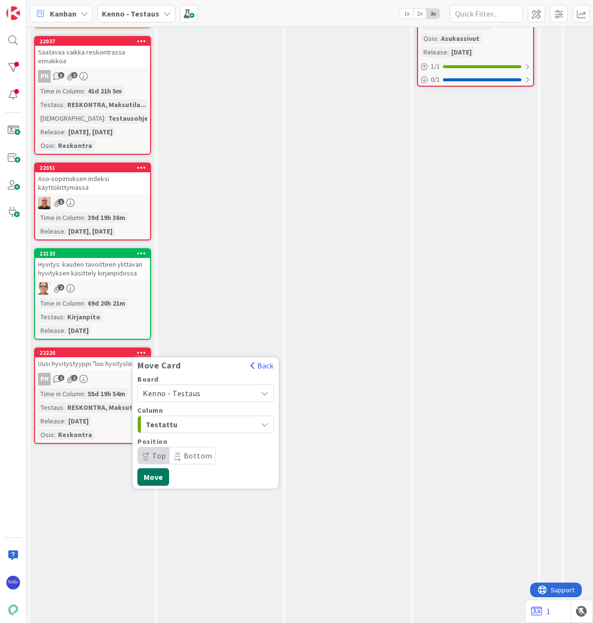
click at [158, 474] on button "Move" at bounding box center [153, 478] width 32 height 18
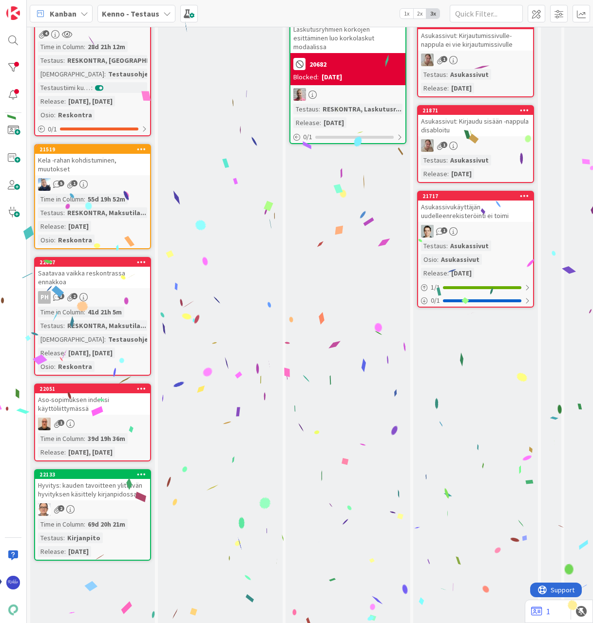
scroll to position [117, 0]
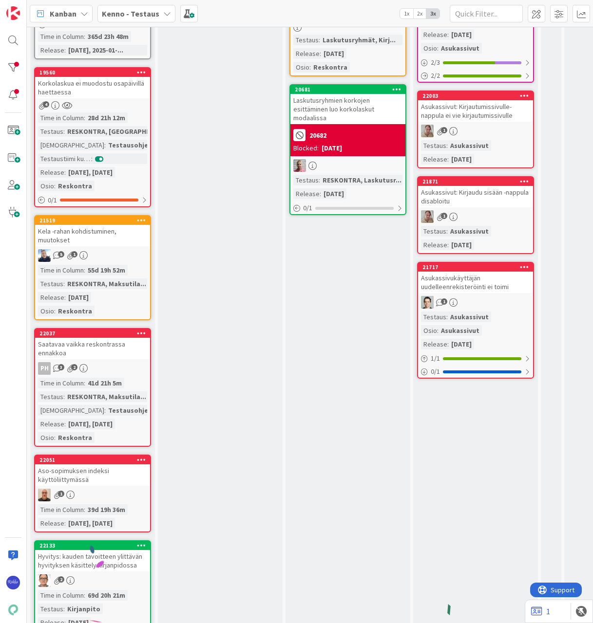
click at [139, 458] on icon at bounding box center [141, 459] width 9 height 7
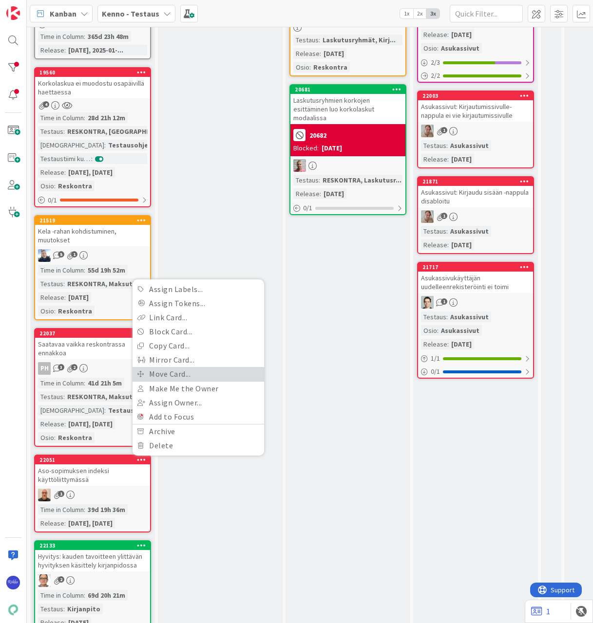
click at [199, 376] on link "Move Card..." at bounding box center [198, 374] width 132 height 14
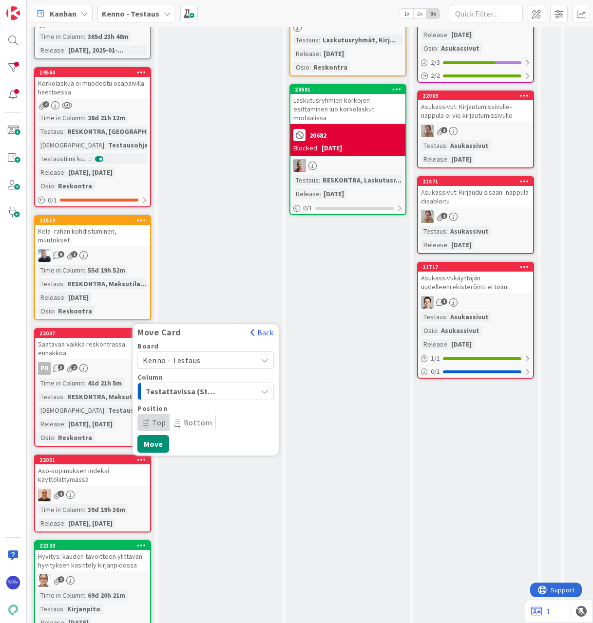
click at [185, 395] on span "Testattavissa (Stagingissa)" at bounding box center [182, 391] width 73 height 13
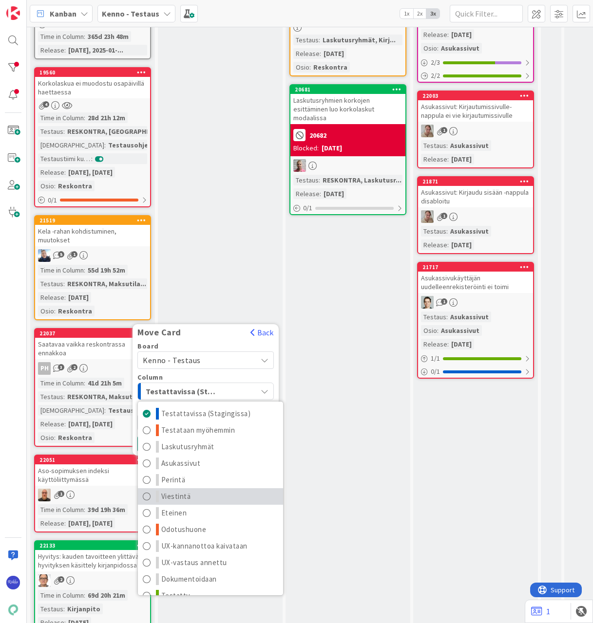
scroll to position [13, 0]
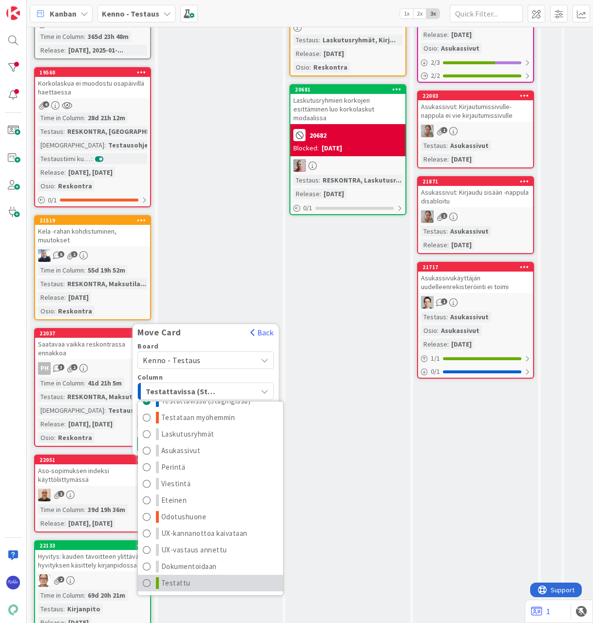
click at [165, 581] on span "Testattu" at bounding box center [175, 584] width 29 height 12
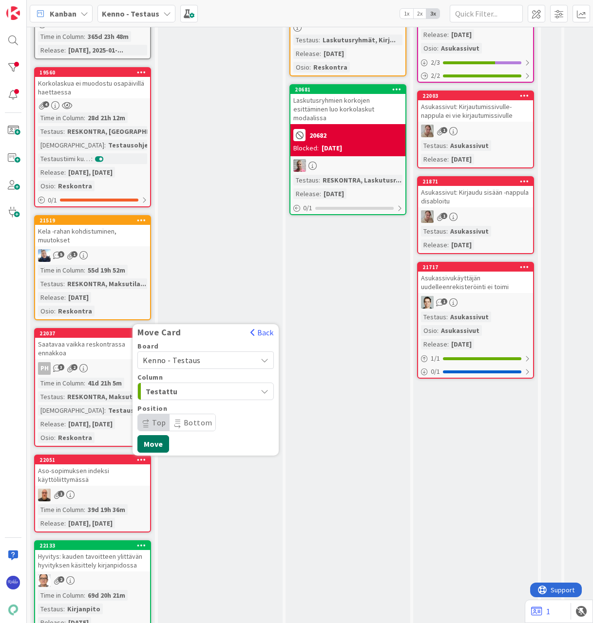
click at [150, 441] on button "Move" at bounding box center [153, 444] width 32 height 18
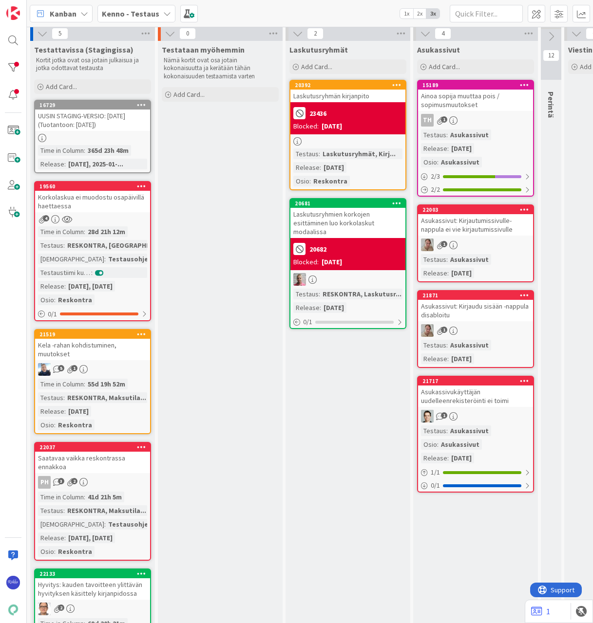
scroll to position [0, 0]
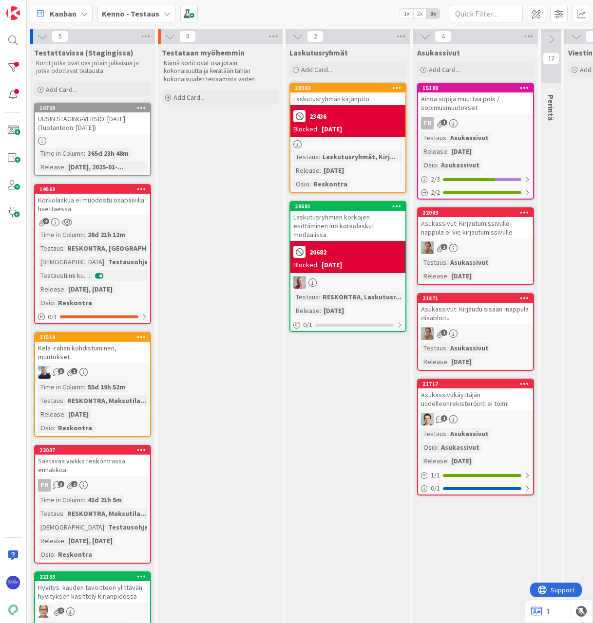
click at [143, 337] on icon at bounding box center [141, 337] width 9 height 7
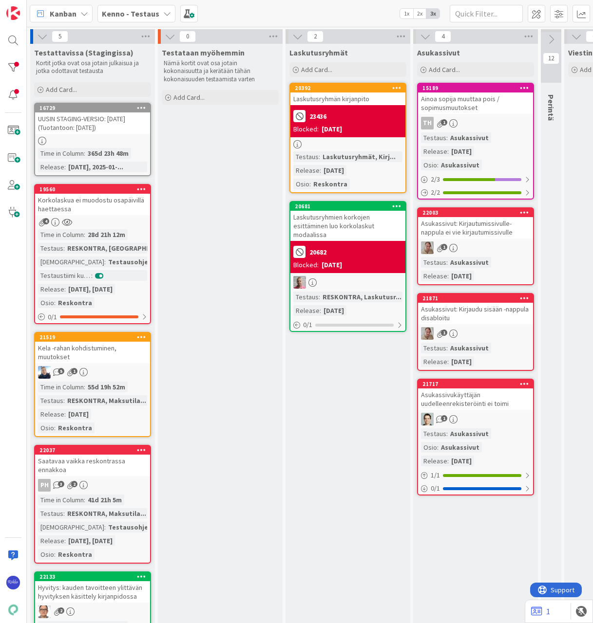
click at [103, 368] on div "5 1" at bounding box center [92, 372] width 115 height 13
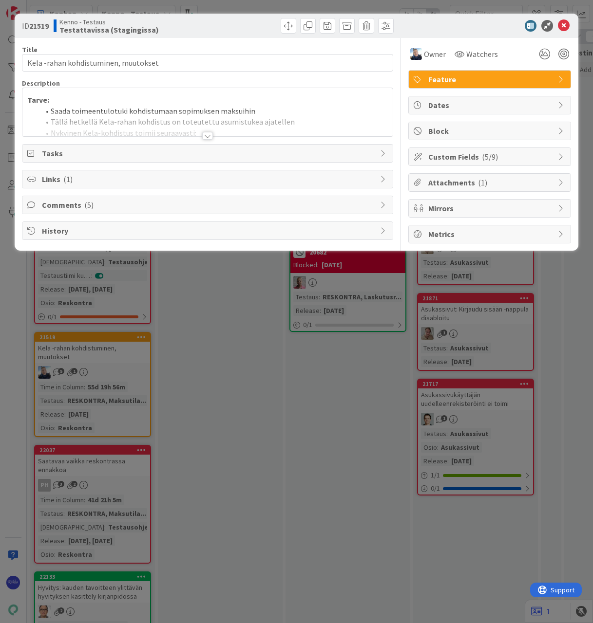
click at [204, 137] on div at bounding box center [207, 136] width 11 height 8
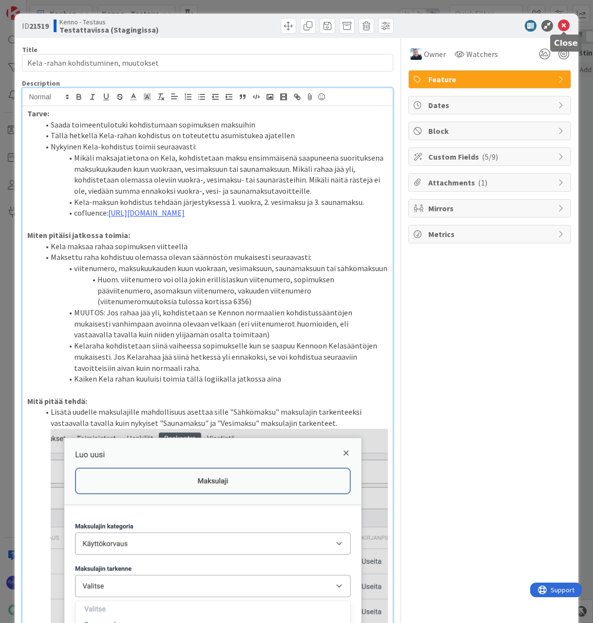
click at [565, 25] on icon at bounding box center [564, 26] width 12 height 12
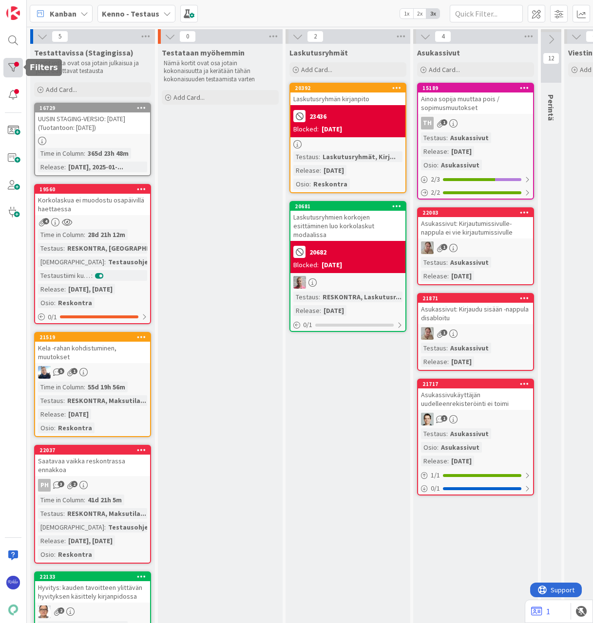
click at [12, 61] on div at bounding box center [12, 67] width 19 height 19
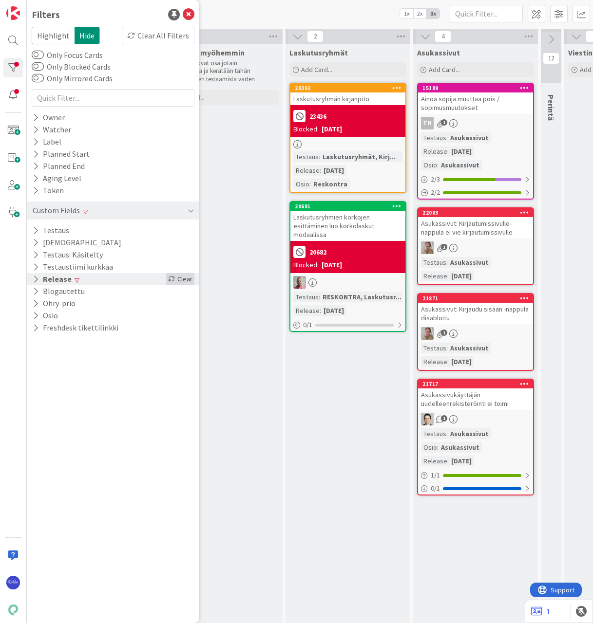
click at [175, 282] on icon at bounding box center [171, 279] width 7 height 7
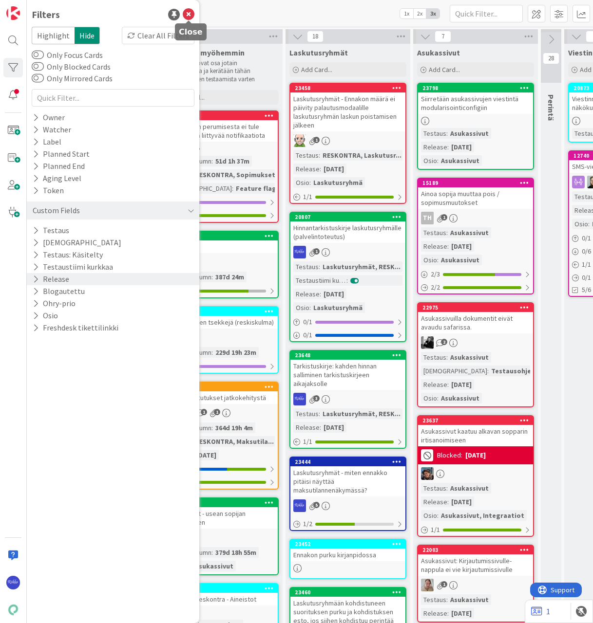
click at [187, 13] on icon at bounding box center [189, 15] width 12 height 12
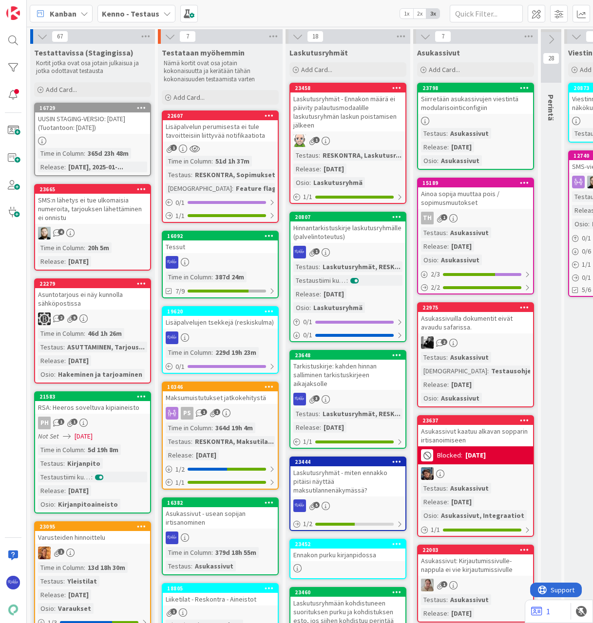
click at [92, 126] on div "UUSIN STAGING-VERSIO: [DATE] (Tuotantoon: [DATE])" at bounding box center [92, 123] width 115 height 21
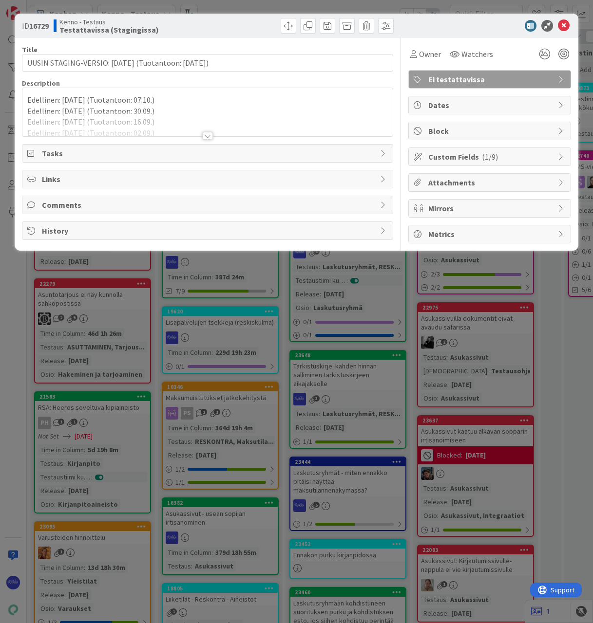
click at [207, 135] on div at bounding box center [207, 136] width 11 height 8
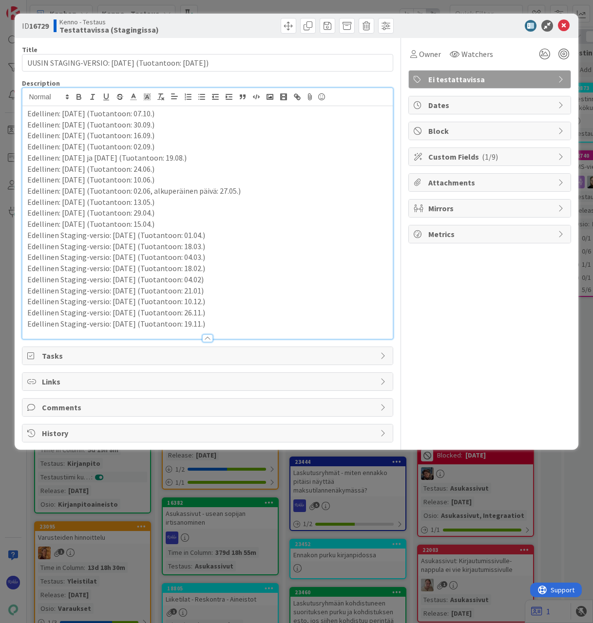
click at [29, 114] on p "Edellinen: [DATE] (Tuotantoon: 07.10.)" at bounding box center [207, 113] width 360 height 11
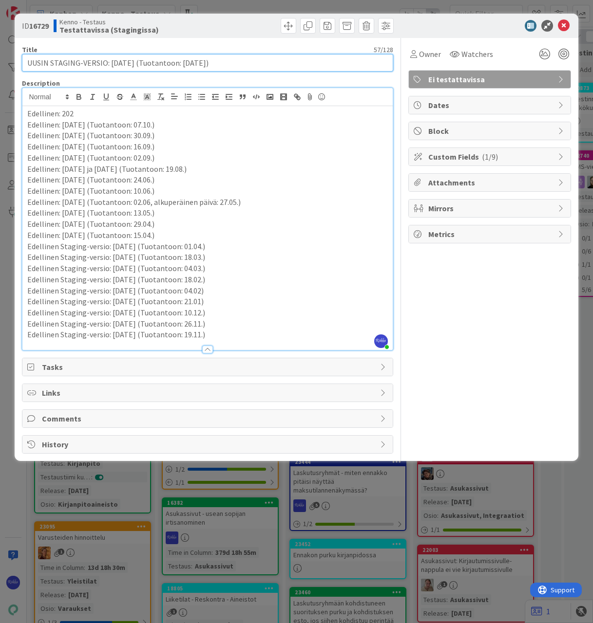
drag, startPoint x: 108, startPoint y: 62, endPoint x: 224, endPoint y: 62, distance: 115.9
click at [221, 62] on input "UUSIN STAGING-VERSIO: [DATE] (Tuotantoon: [DATE])" at bounding box center [207, 63] width 371 height 18
drag, startPoint x: 230, startPoint y: 62, endPoint x: 110, endPoint y: 63, distance: 119.8
click at [110, 63] on input "UUSIN STAGING-VERSIO: [DATE] (Tuotantoon: [DATE])" at bounding box center [207, 63] width 371 height 18
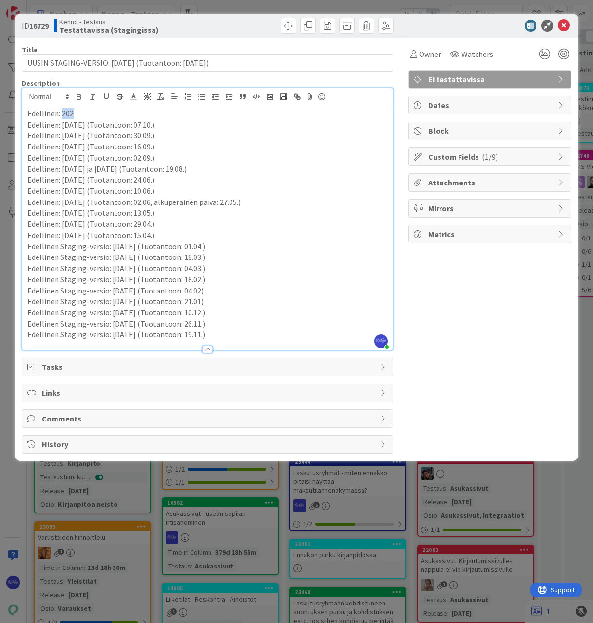
drag, startPoint x: 72, startPoint y: 114, endPoint x: 62, endPoint y: 113, distance: 9.3
click at [62, 113] on p "Edellinen: 202" at bounding box center [207, 113] width 360 height 11
click at [30, 113] on p "Edellinen: [DATE] (Tuotantoon: [DATE])" at bounding box center [207, 113] width 360 height 11
click at [565, 25] on icon at bounding box center [564, 26] width 12 height 12
